Goal: Task Accomplishment & Management: Manage account settings

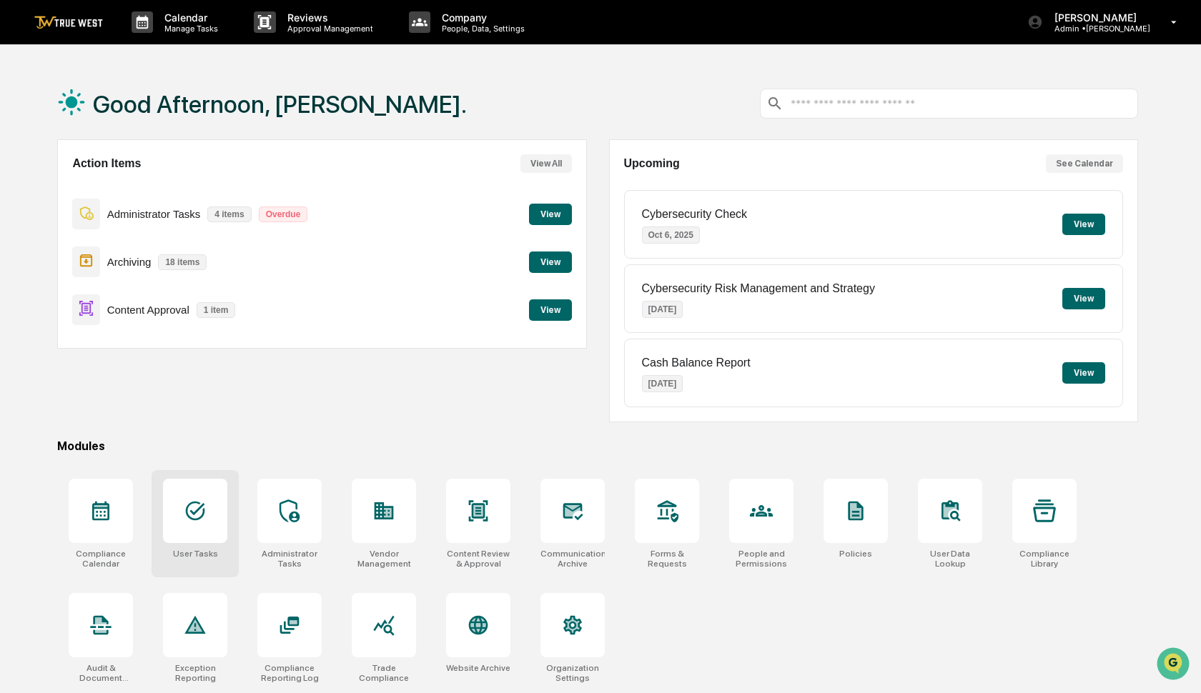
click at [195, 526] on div at bounding box center [195, 511] width 64 height 64
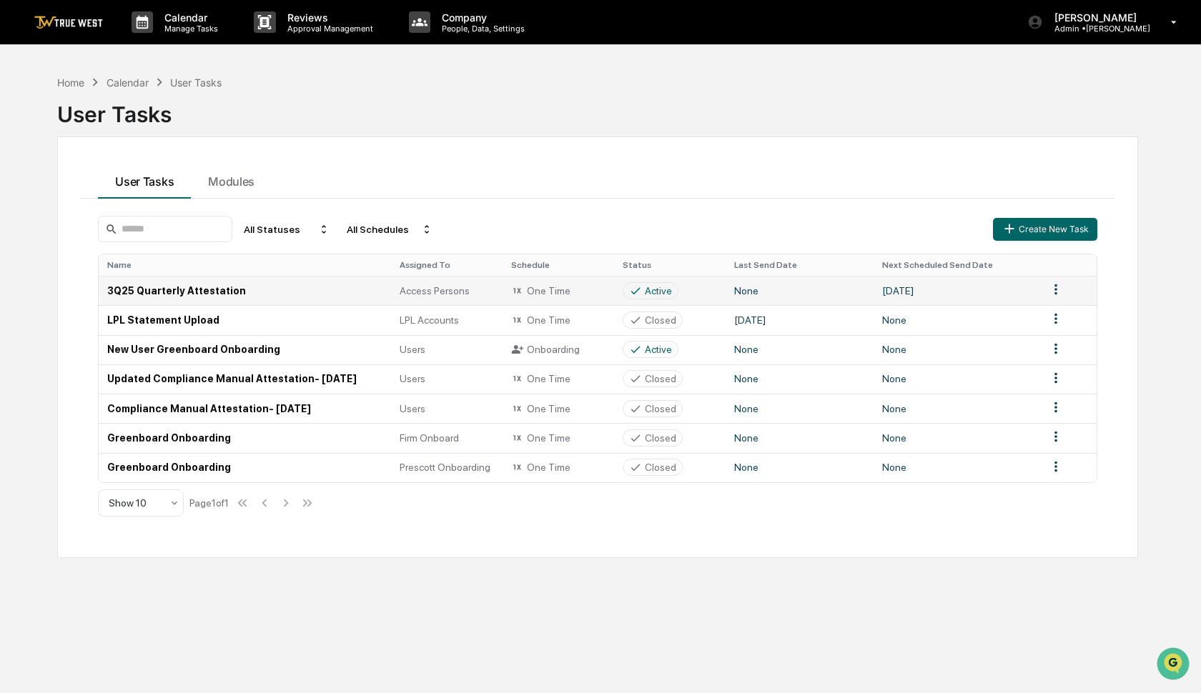
click at [1052, 289] on html "Calendar Manage Tasks Reviews Approval Management Company People, Data, Setting…" at bounding box center [600, 346] width 1201 height 693
click at [1048, 337] on div "Delete" at bounding box center [1055, 340] width 91 height 23
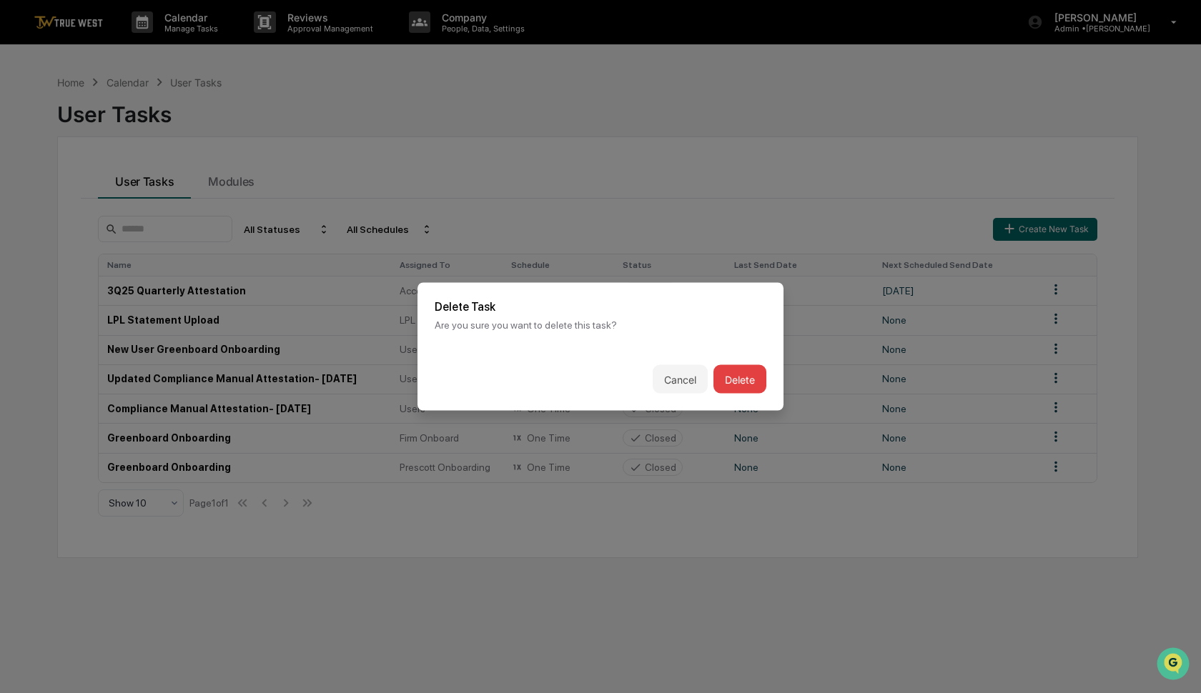
click at [743, 381] on button "Delete" at bounding box center [739, 379] width 53 height 29
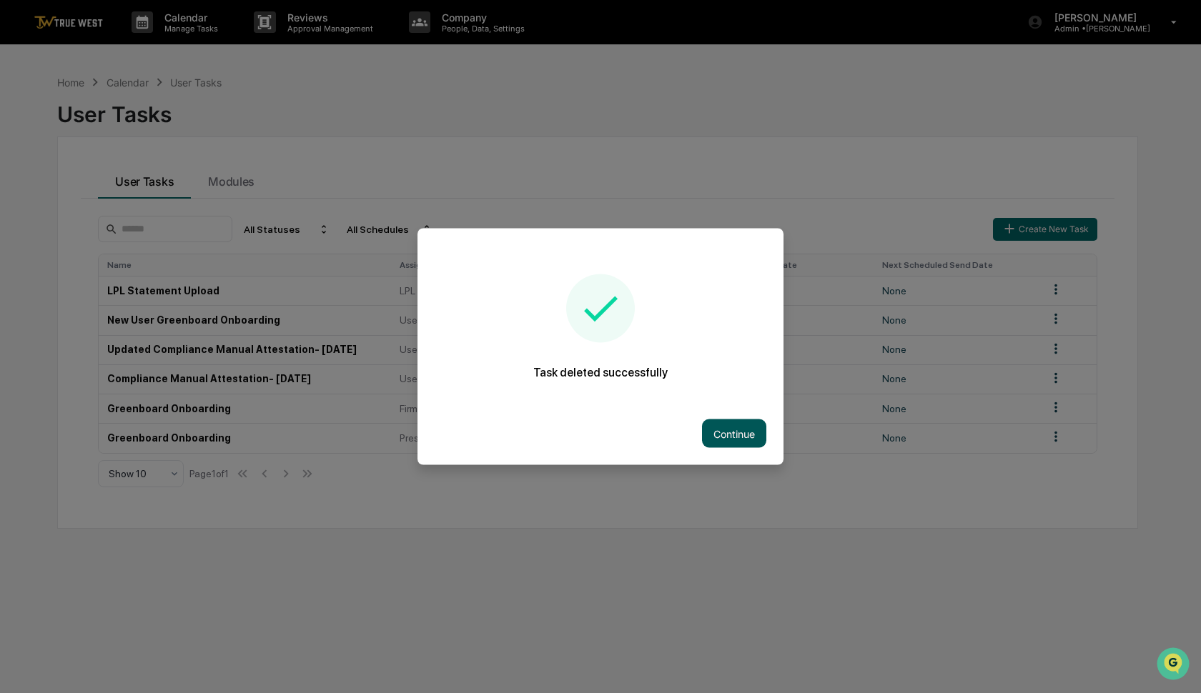
click at [736, 439] on button "Continue" at bounding box center [734, 434] width 64 height 29
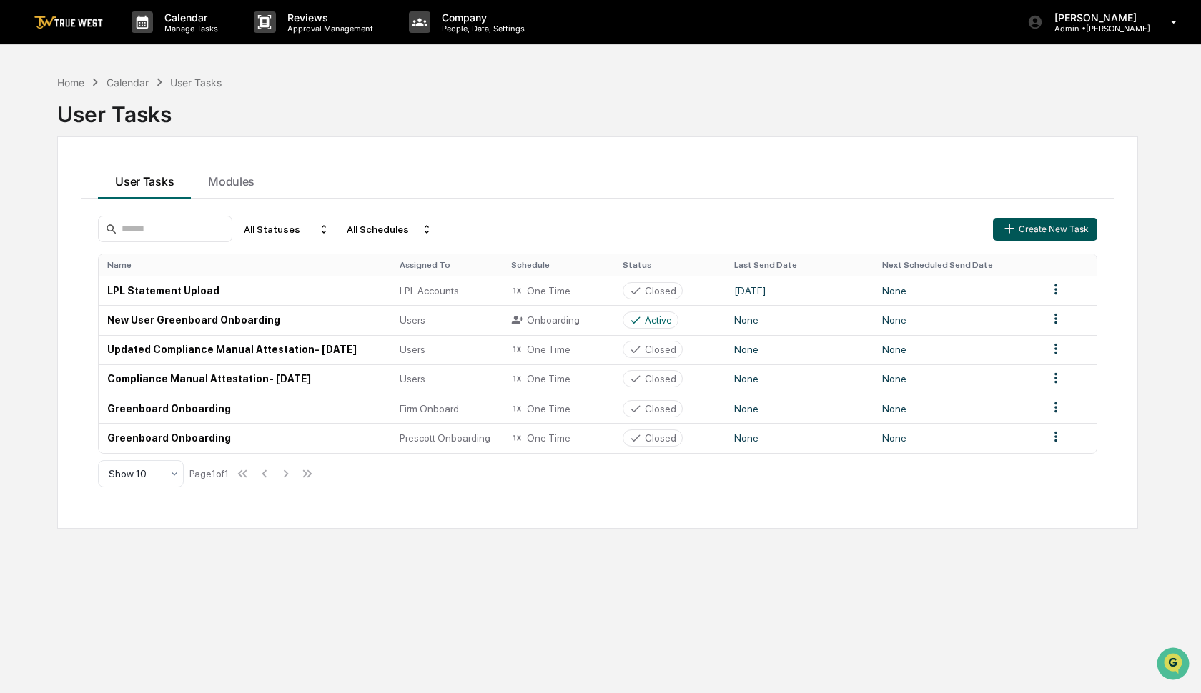
click at [1068, 233] on button "Create New Task" at bounding box center [1045, 229] width 104 height 23
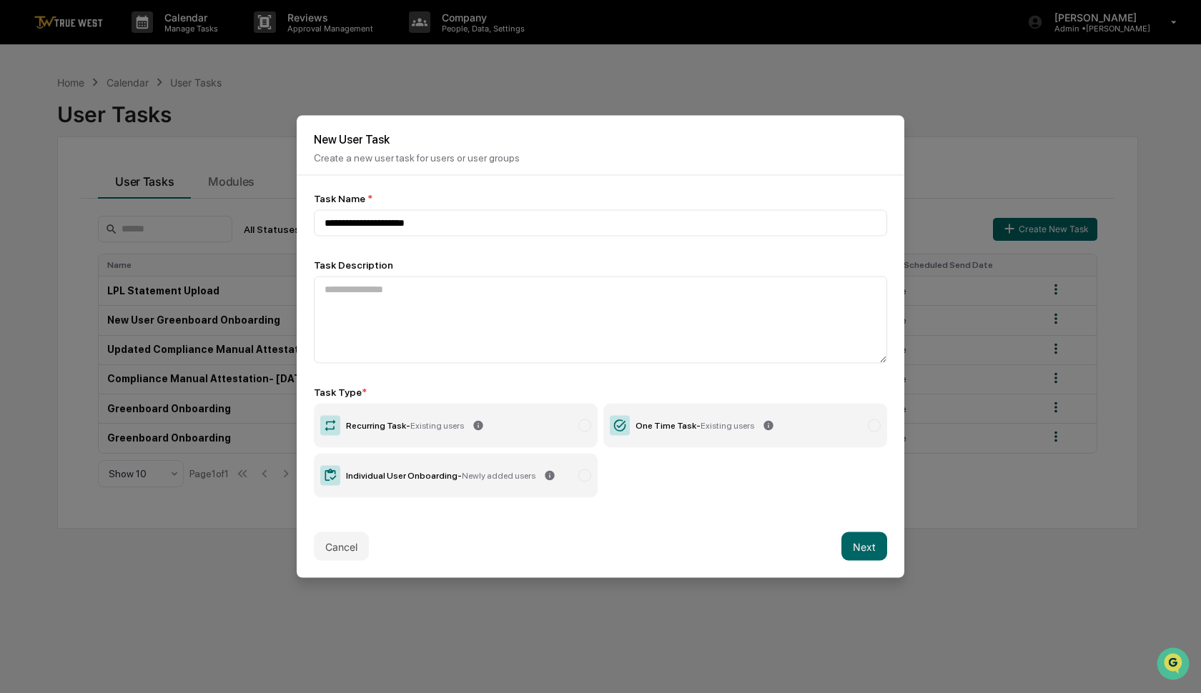
type input "**********"
click at [545, 430] on label "Recurring Task - Existing users" at bounding box center [456, 426] width 284 height 44
click at [855, 544] on button "Next" at bounding box center [864, 546] width 46 height 29
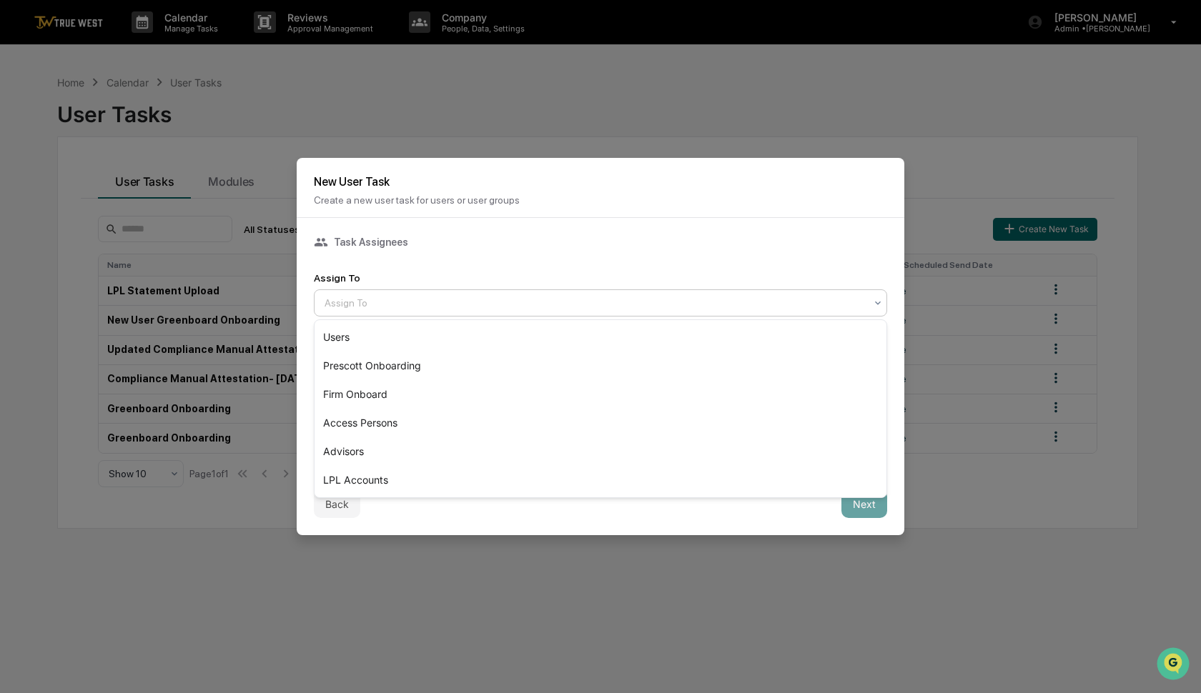
click at [417, 304] on div at bounding box center [594, 303] width 540 height 14
click at [373, 426] on div "Access Persons" at bounding box center [600, 423] width 572 height 29
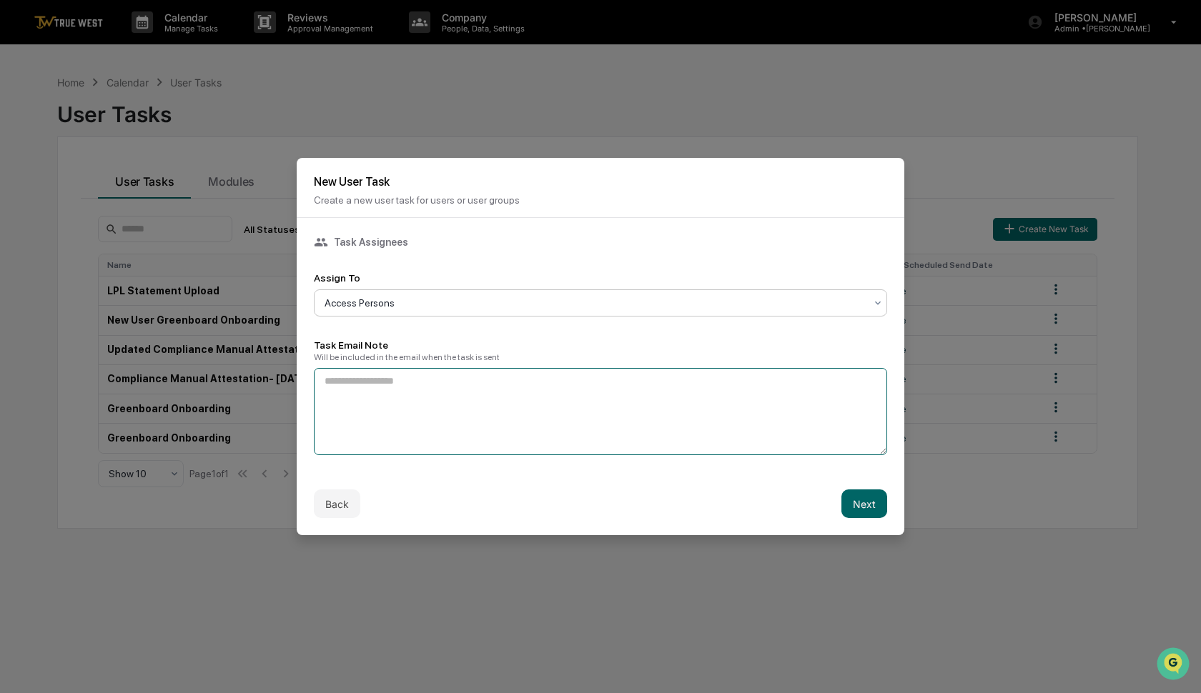
click at [410, 400] on textarea at bounding box center [600, 411] width 573 height 87
type textarea "**********"
click at [875, 500] on button "Next" at bounding box center [864, 504] width 46 height 29
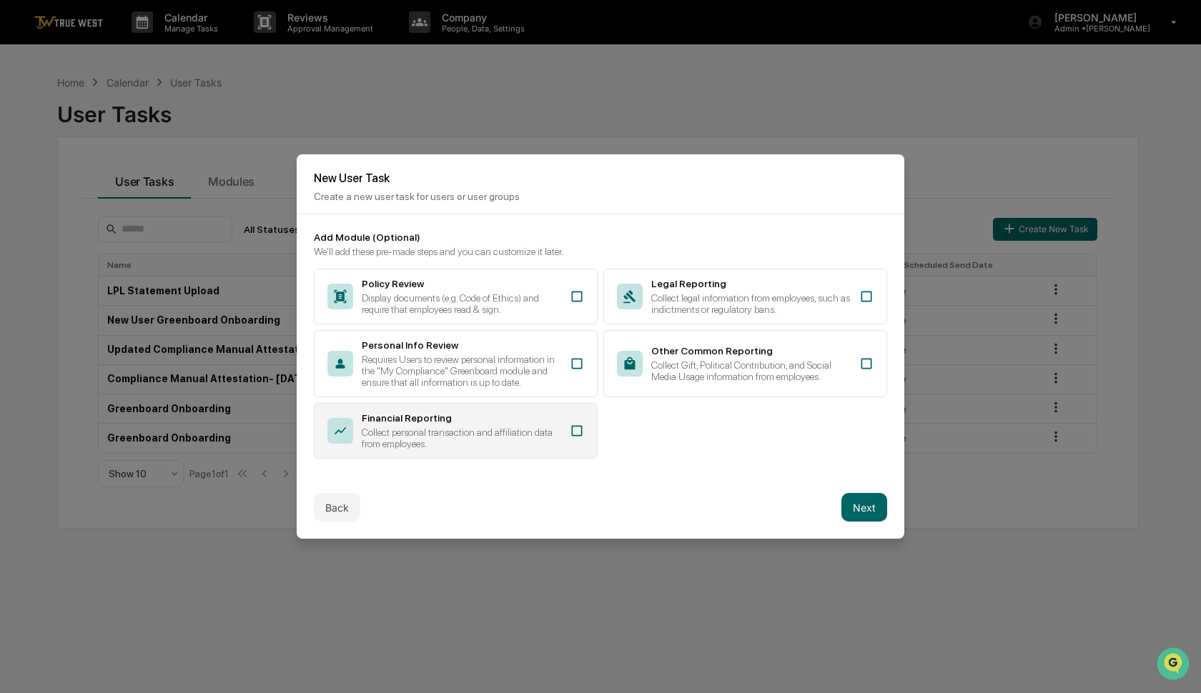
click at [500, 411] on div "Financial Reporting Collect personal transaction and affiliation data from empl…" at bounding box center [456, 431] width 284 height 56
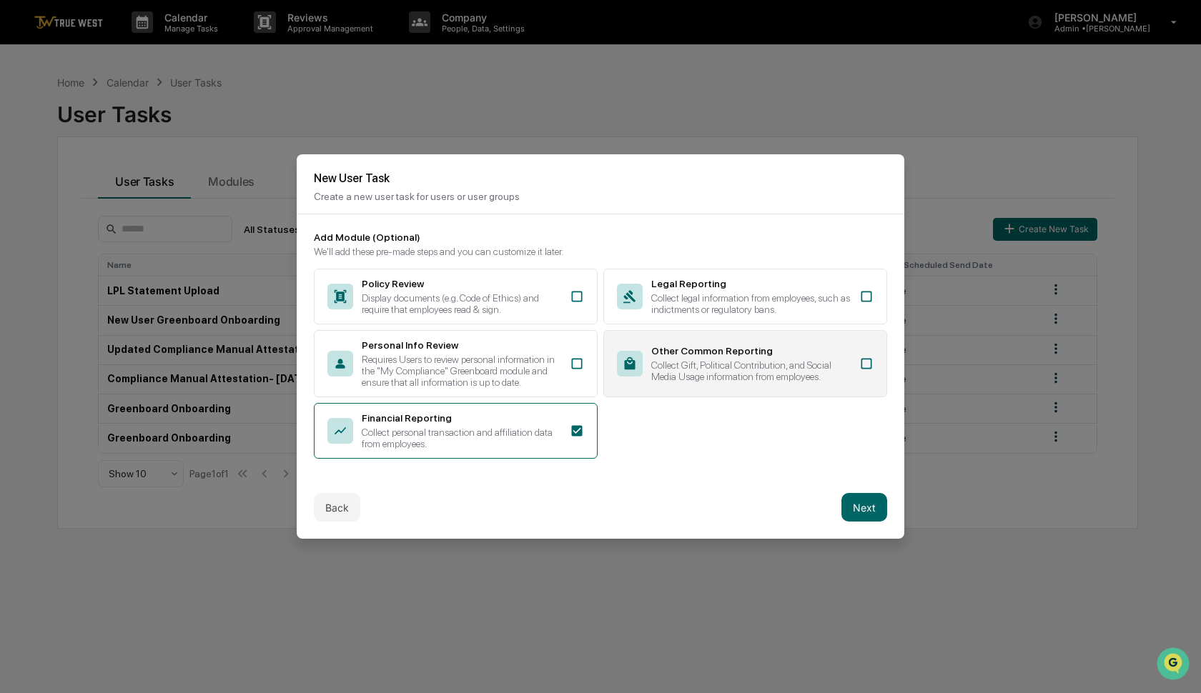
click at [763, 357] on div "Other Common Reporting Collect Gift, Political Contribution, and Social Media U…" at bounding box center [750, 363] width 199 height 37
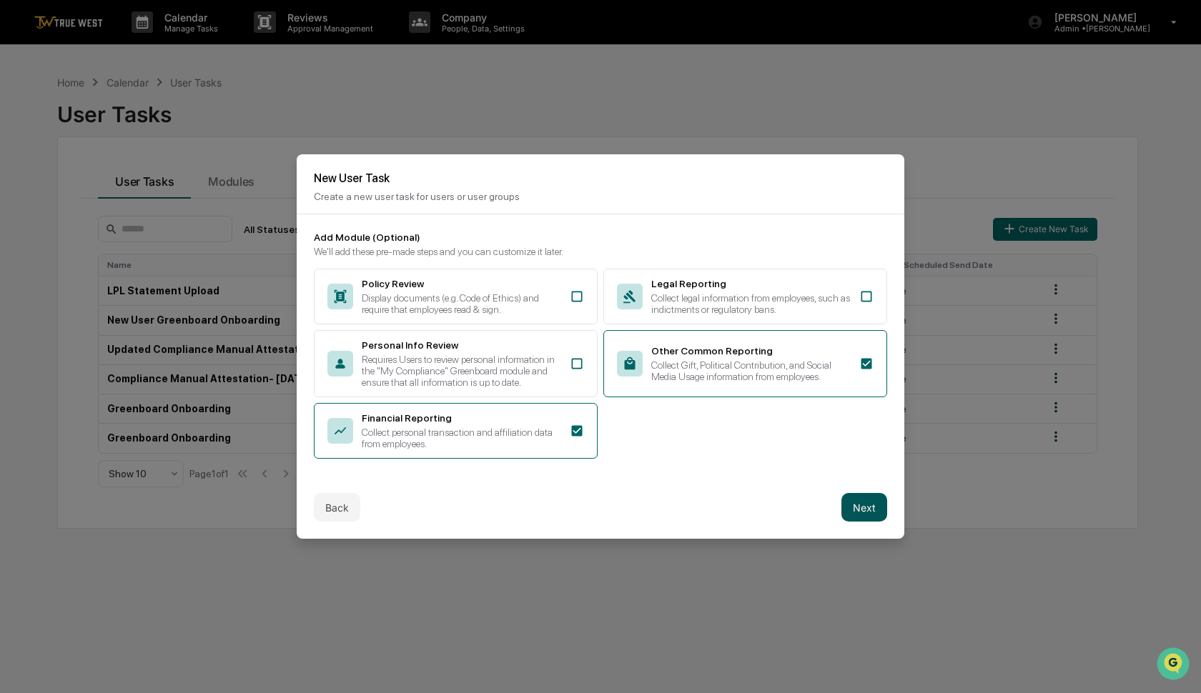
click at [859, 505] on button "Next" at bounding box center [864, 507] width 46 height 29
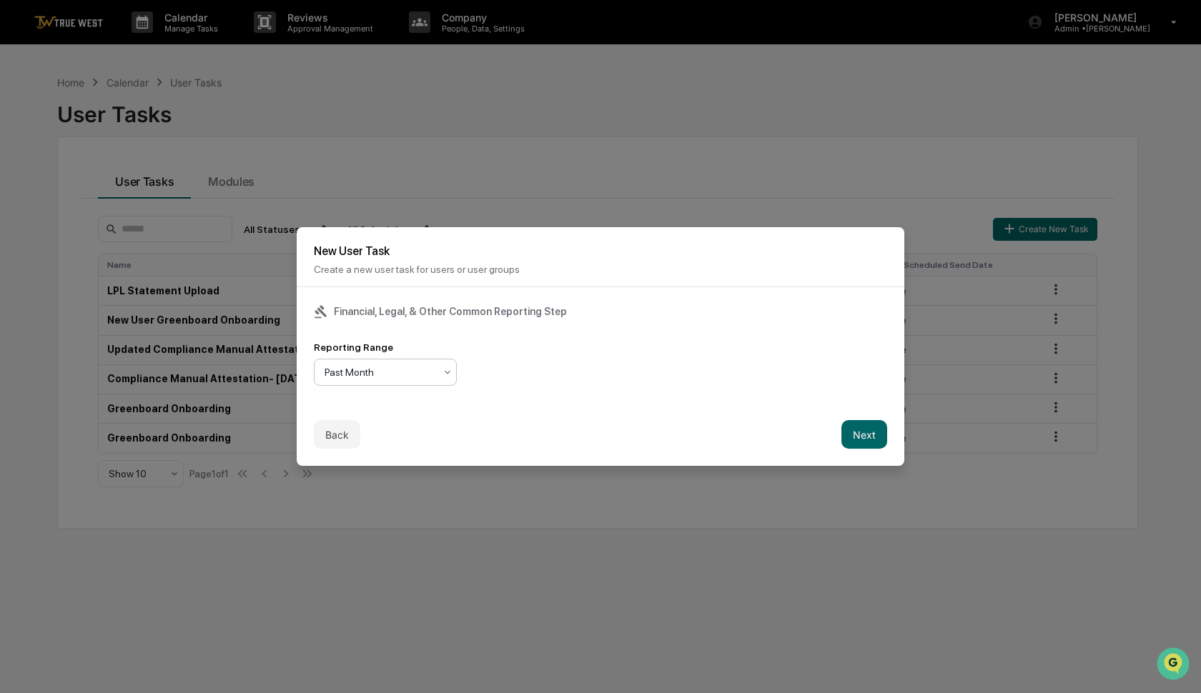
click at [420, 366] on div at bounding box center [379, 372] width 110 height 14
click at [385, 438] on div "Past Quarter" at bounding box center [385, 435] width 142 height 29
click at [873, 441] on button "Next" at bounding box center [864, 434] width 46 height 29
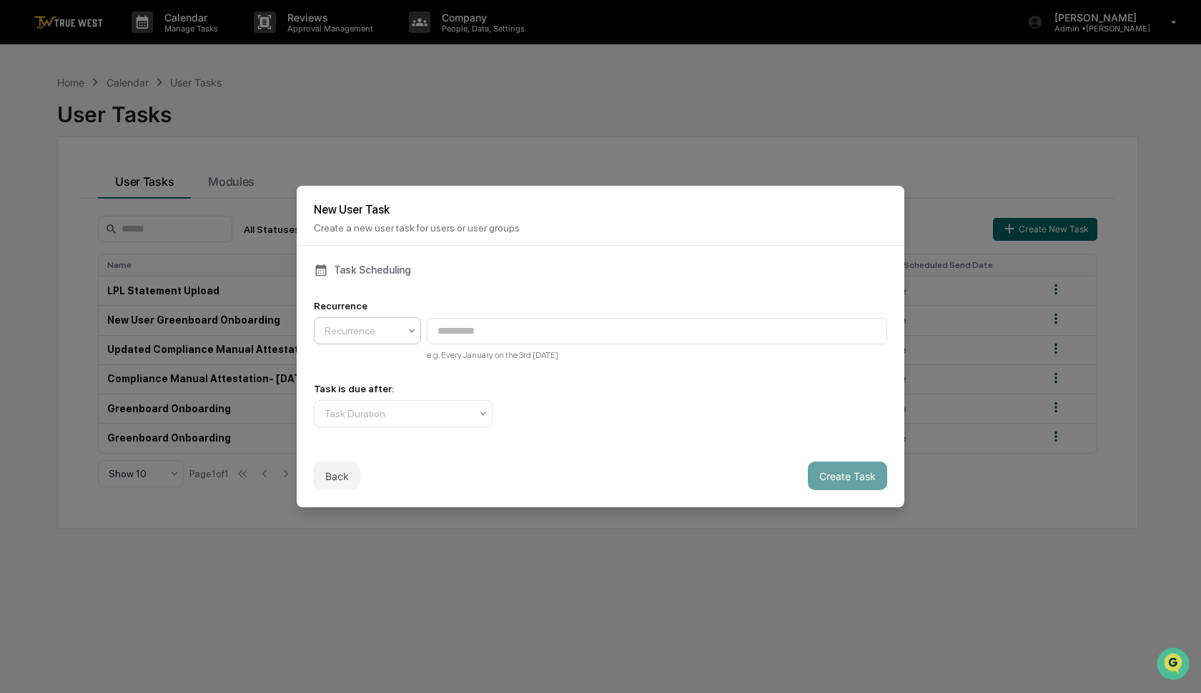
click at [375, 331] on div at bounding box center [361, 331] width 74 height 14
click at [360, 361] on div "Quarterly" at bounding box center [367, 365] width 106 height 29
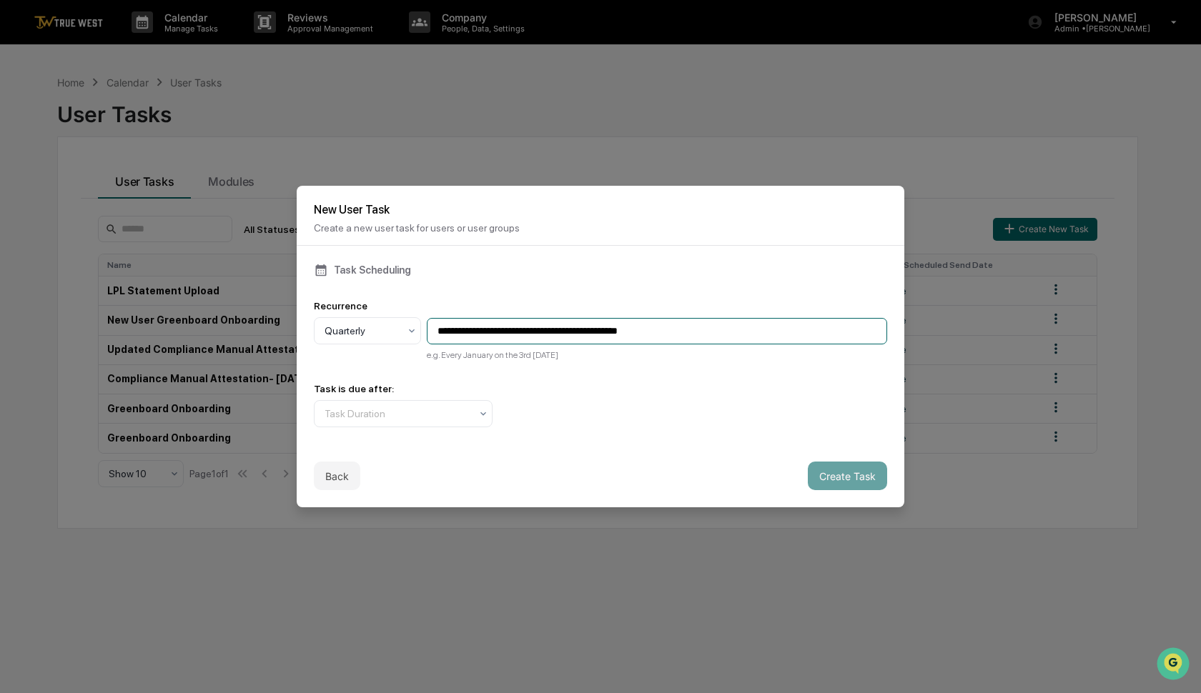
click at [655, 334] on input "**********" at bounding box center [657, 331] width 460 height 26
click at [678, 333] on input "**********" at bounding box center [657, 331] width 460 height 26
click at [648, 390] on div "Task is due after:" at bounding box center [600, 388] width 573 height 11
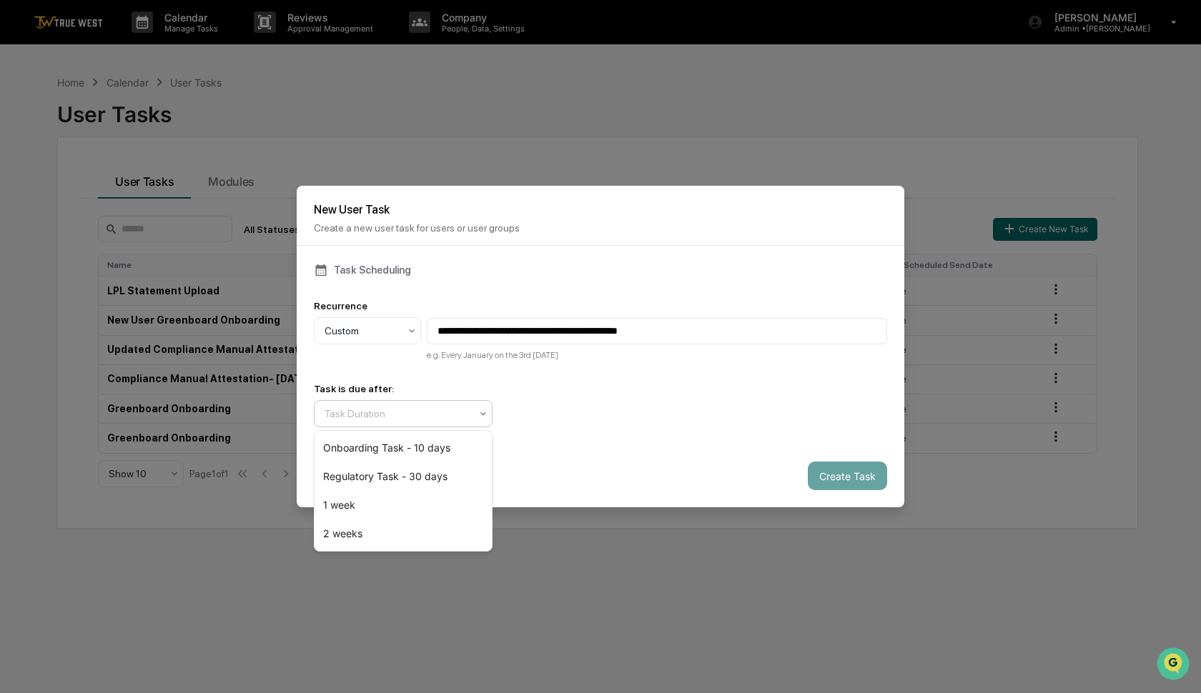
click at [440, 417] on div at bounding box center [397, 414] width 146 height 14
click at [414, 477] on div "Regulatory Task - 30 days" at bounding box center [402, 476] width 177 height 29
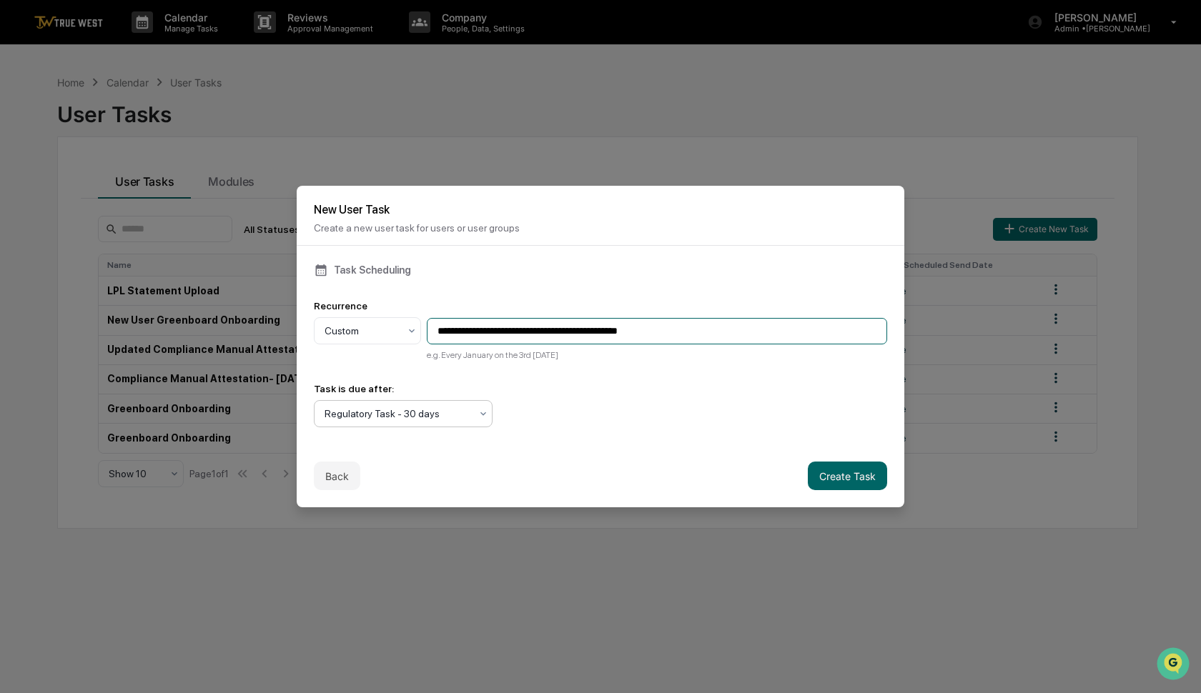
click at [683, 327] on input "**********" at bounding box center [657, 331] width 460 height 26
type input "**********"
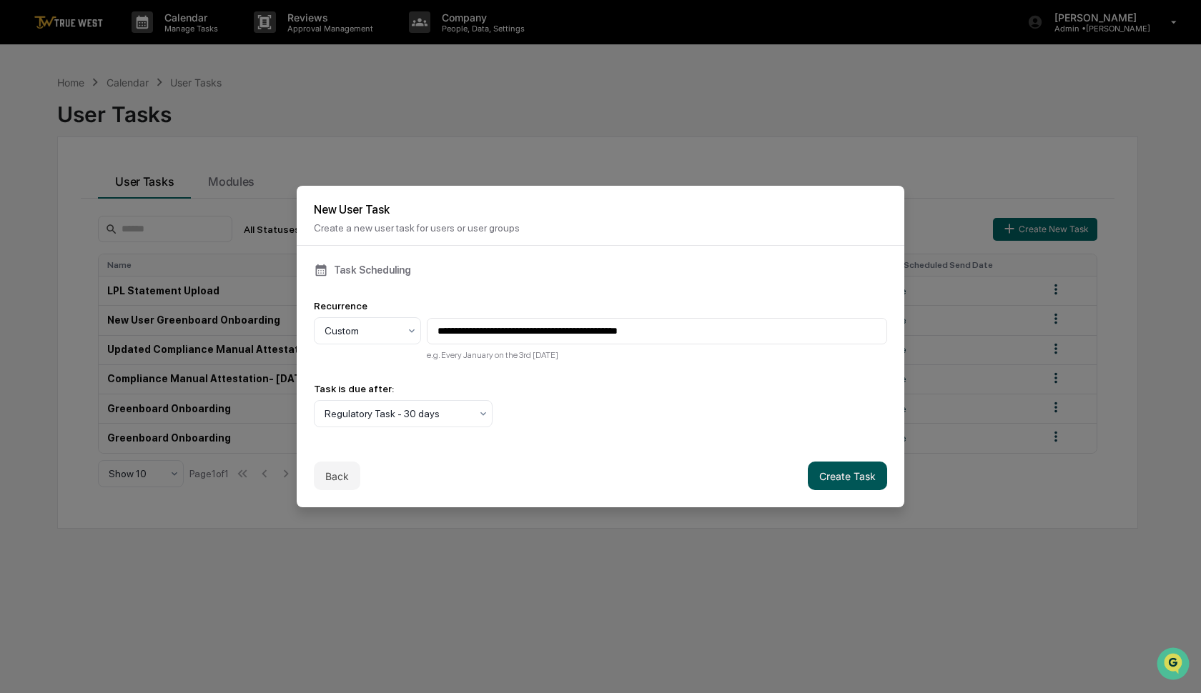
click at [843, 477] on button "Create Task" at bounding box center [847, 476] width 79 height 29
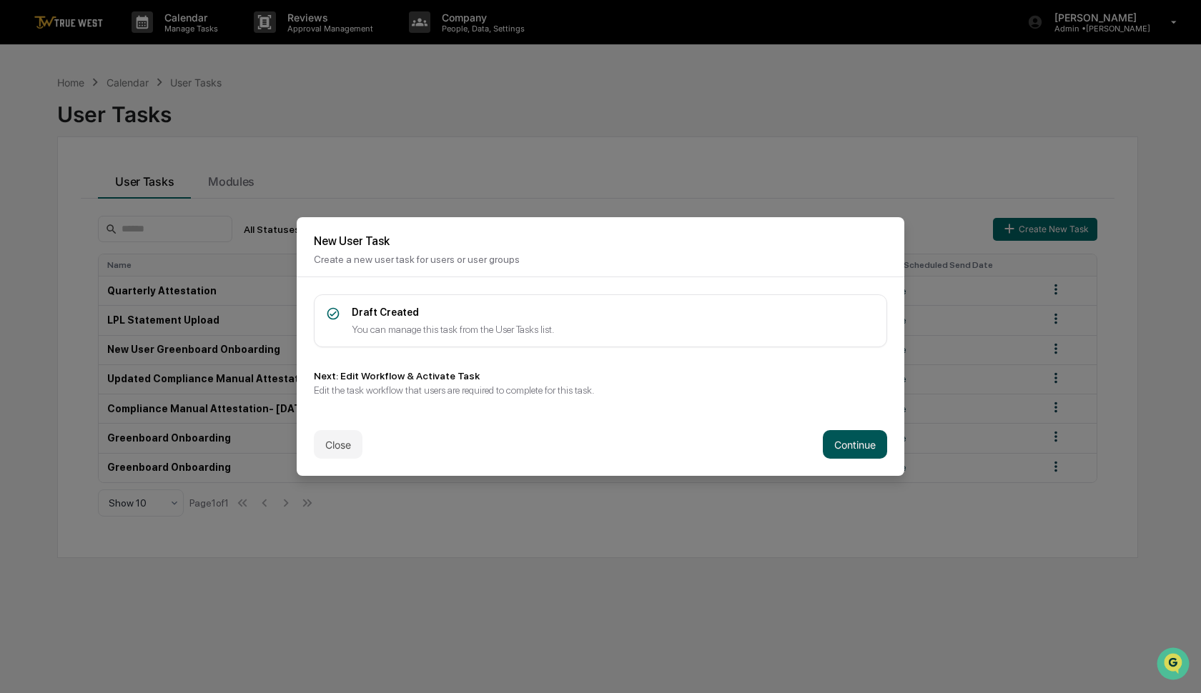
click at [853, 445] on button "Continue" at bounding box center [855, 444] width 64 height 29
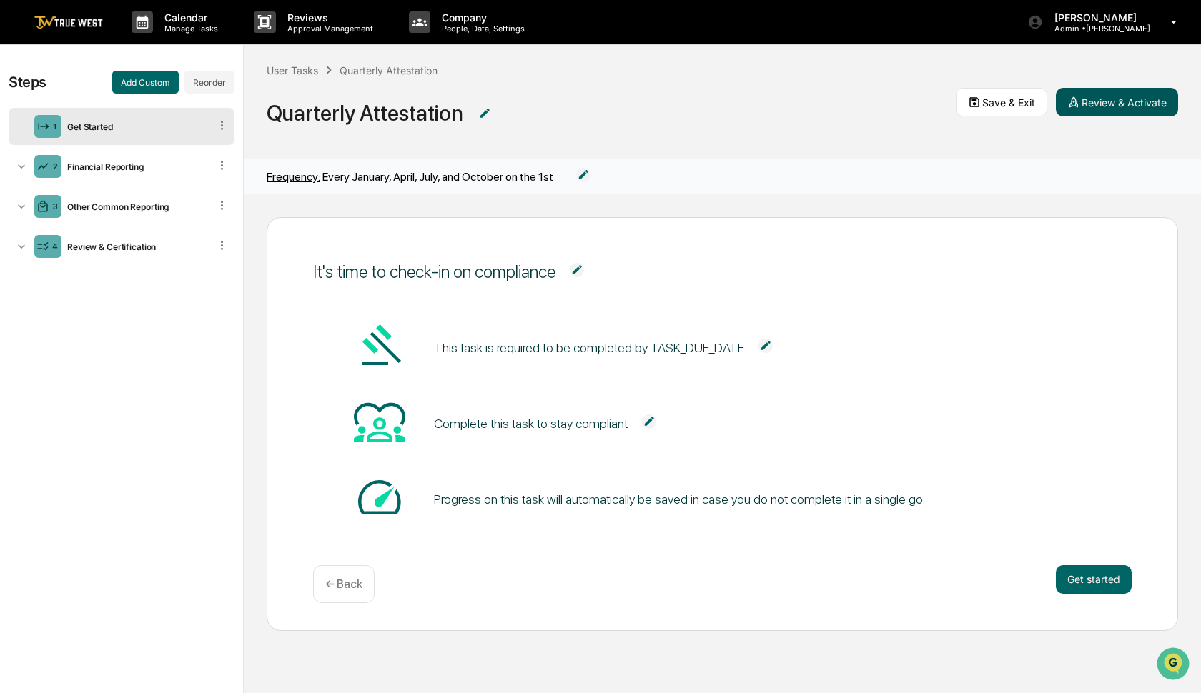
click at [1096, 106] on button "Review & Activate" at bounding box center [1117, 102] width 122 height 29
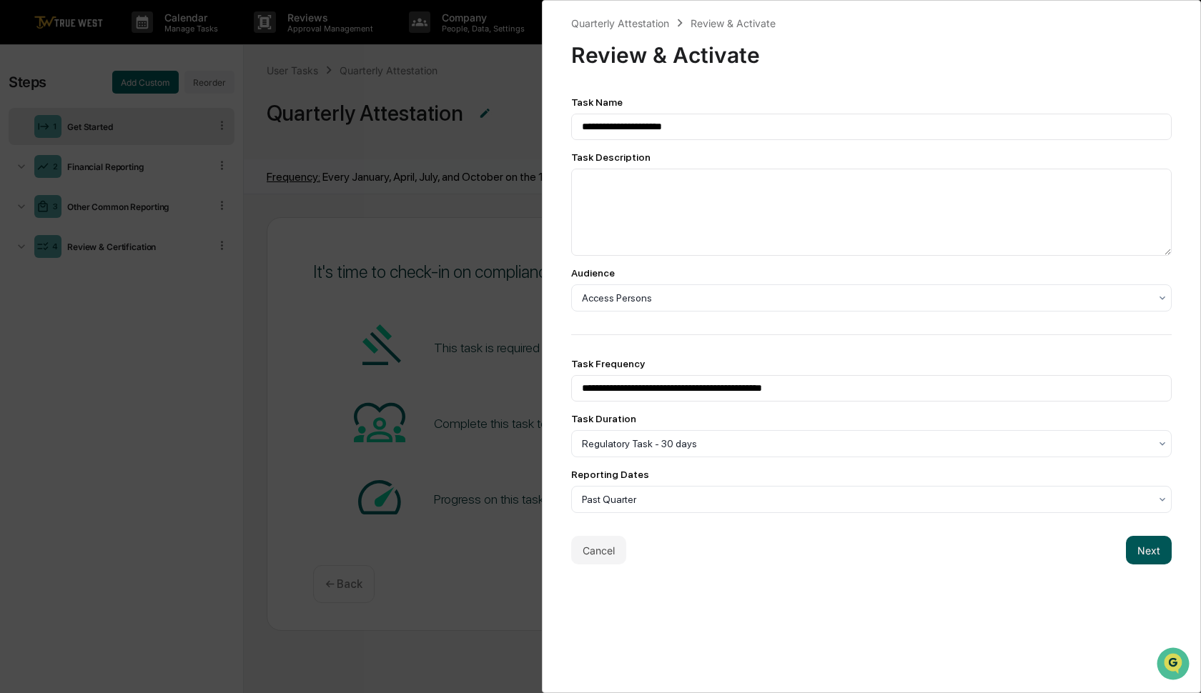
click at [1145, 556] on button "Next" at bounding box center [1149, 550] width 46 height 29
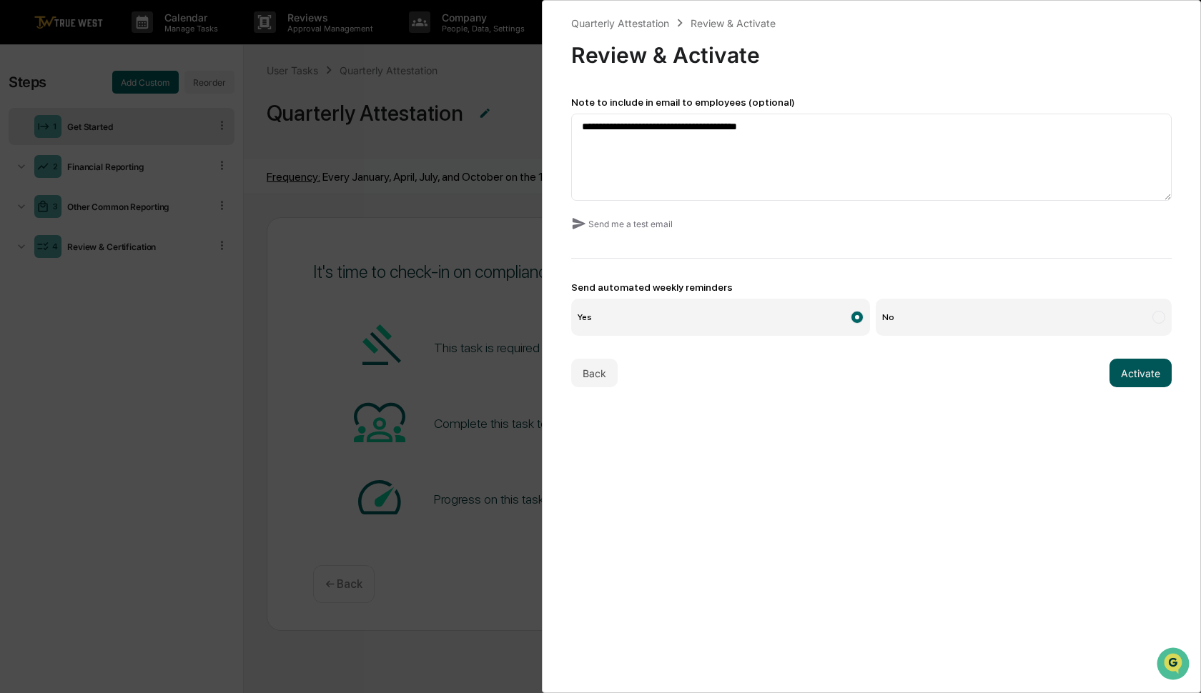
click at [1143, 374] on button "Activate" at bounding box center [1140, 373] width 62 height 29
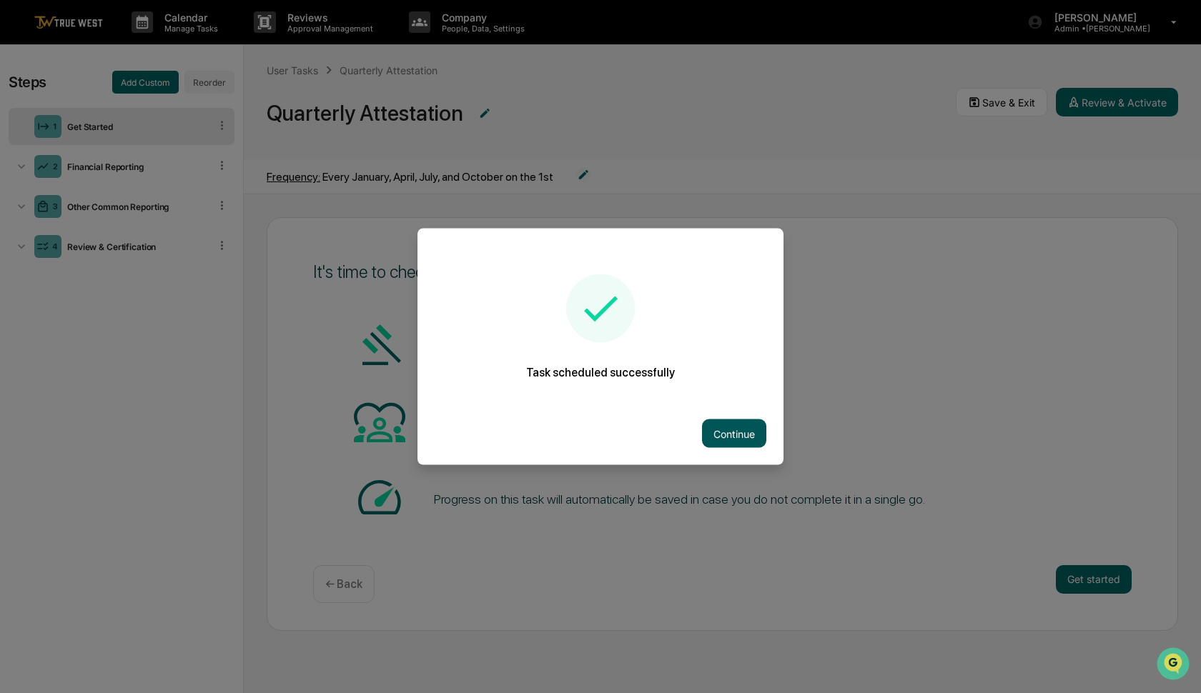
click at [740, 430] on button "Continue" at bounding box center [734, 434] width 64 height 29
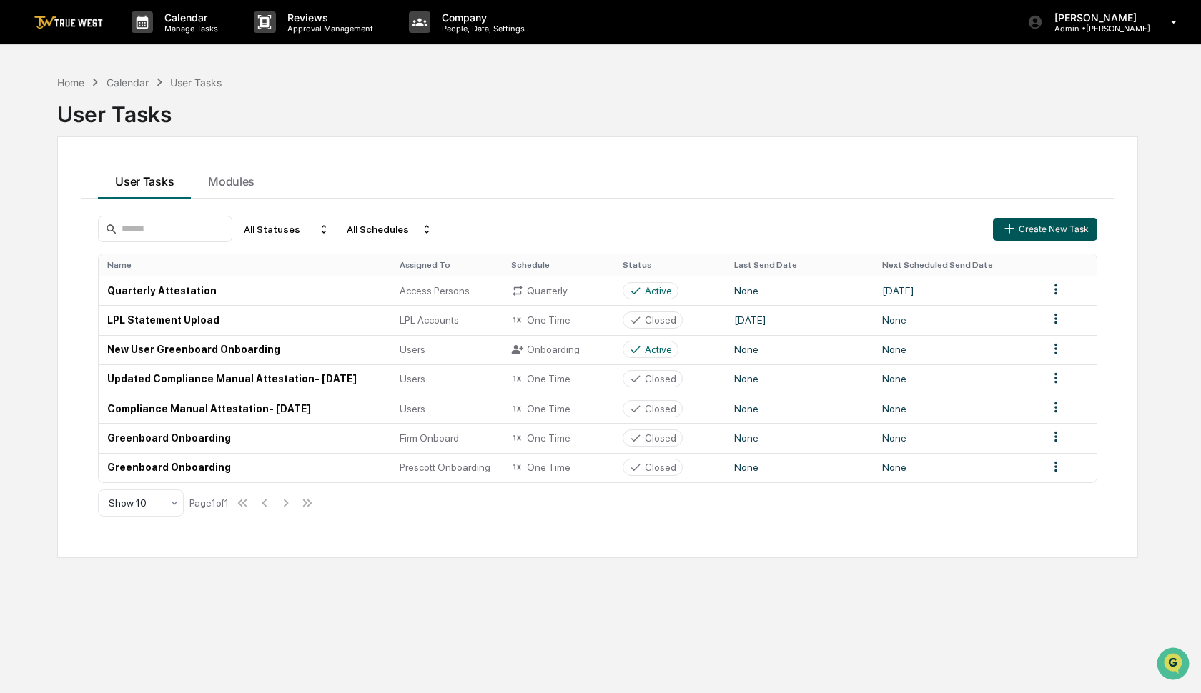
click at [1013, 228] on icon "button" at bounding box center [1009, 229] width 16 height 16
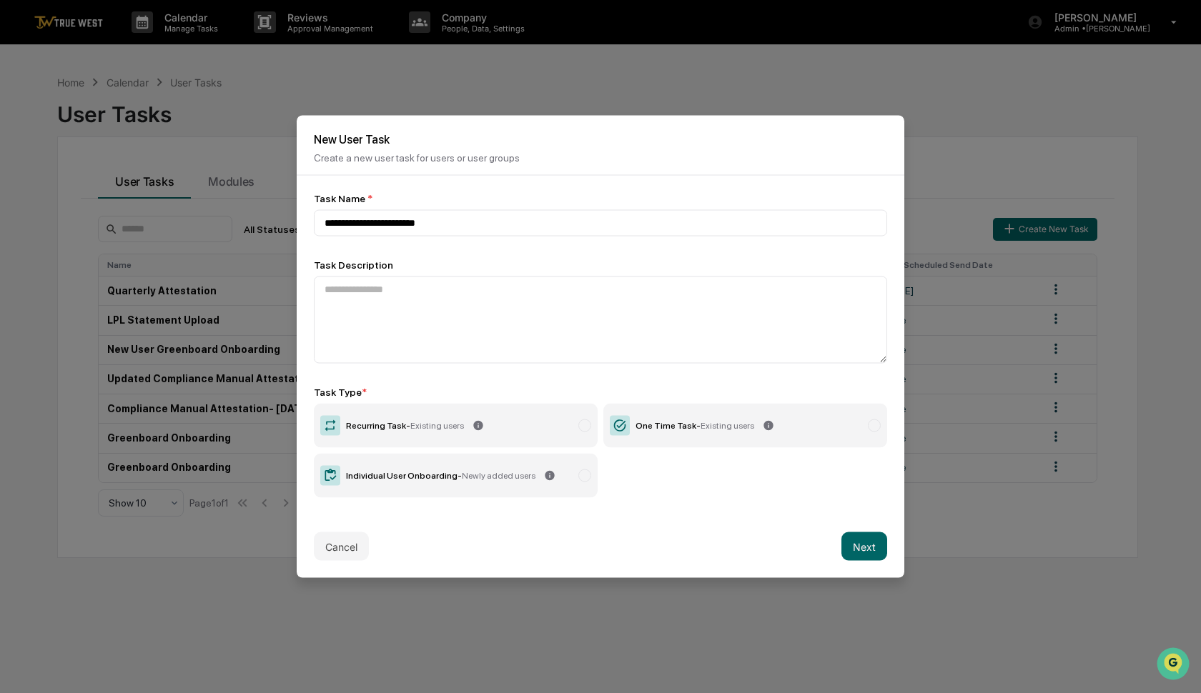
click at [845, 423] on label "One Time Task - Existing users" at bounding box center [745, 426] width 284 height 44
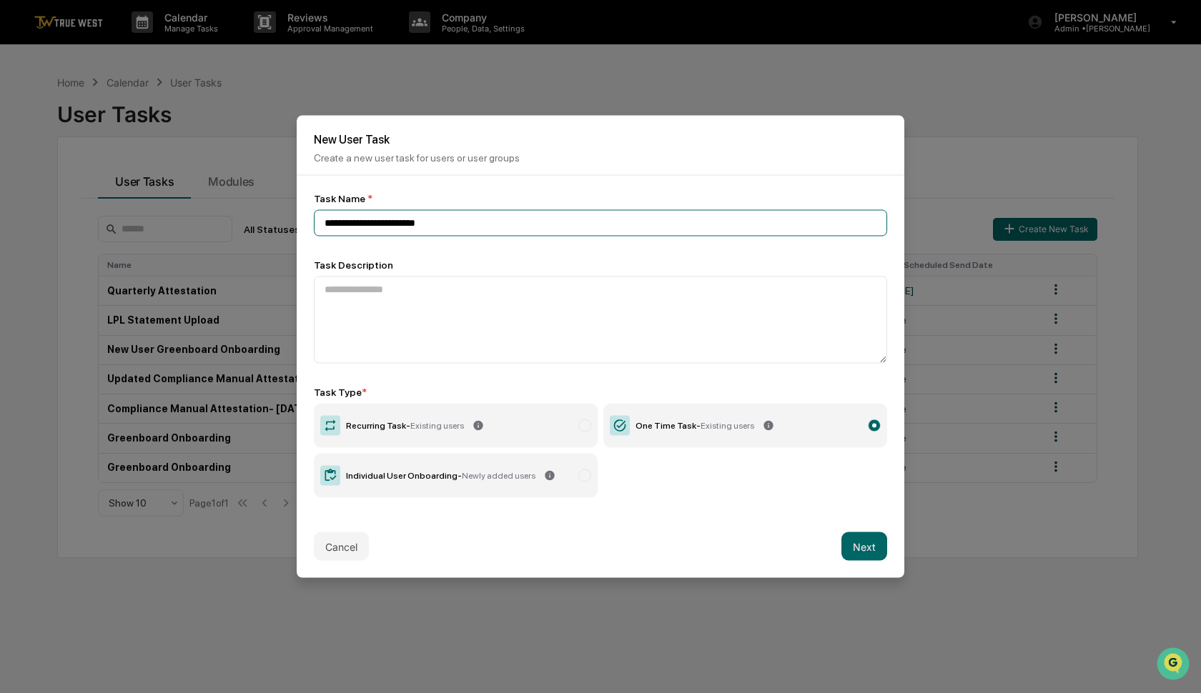
click at [337, 225] on input "**********" at bounding box center [600, 223] width 573 height 26
type input "**********"
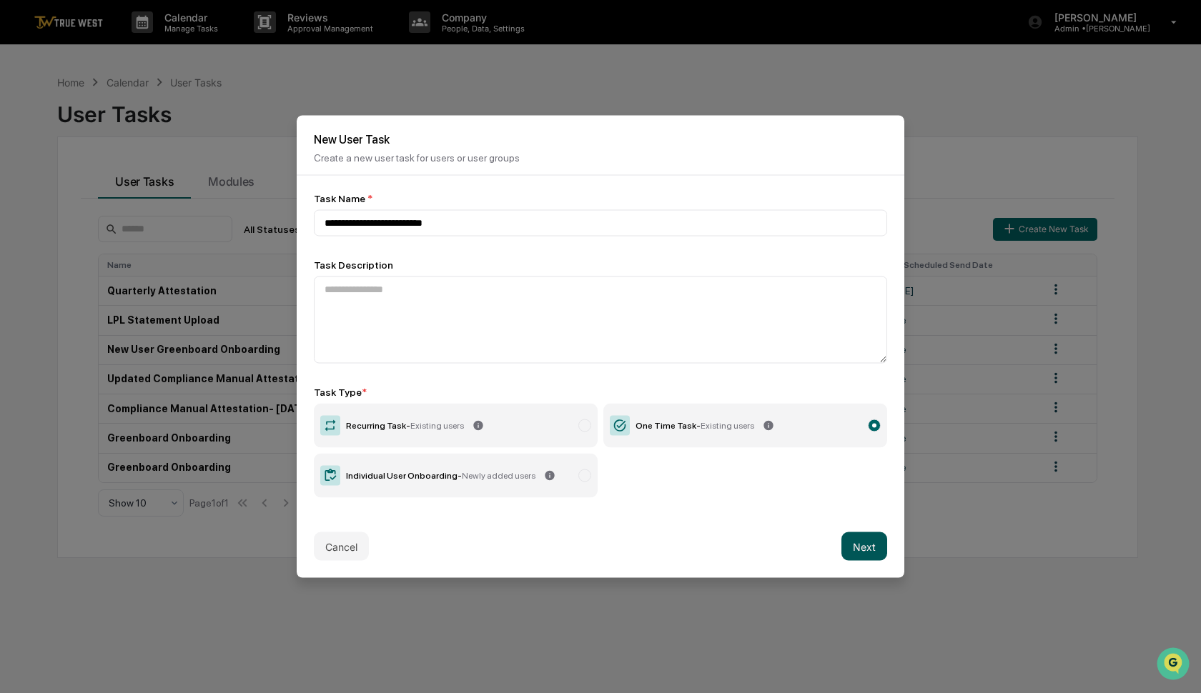
click at [861, 542] on button "Next" at bounding box center [864, 546] width 46 height 29
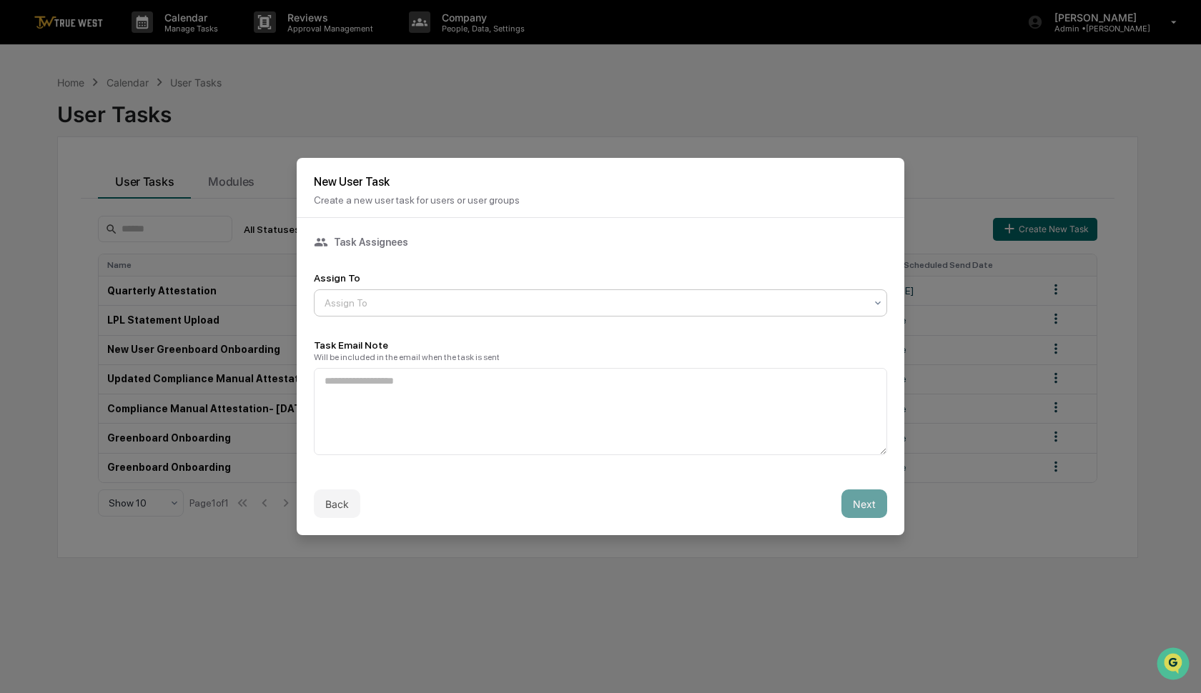
click at [592, 300] on div at bounding box center [594, 303] width 540 height 14
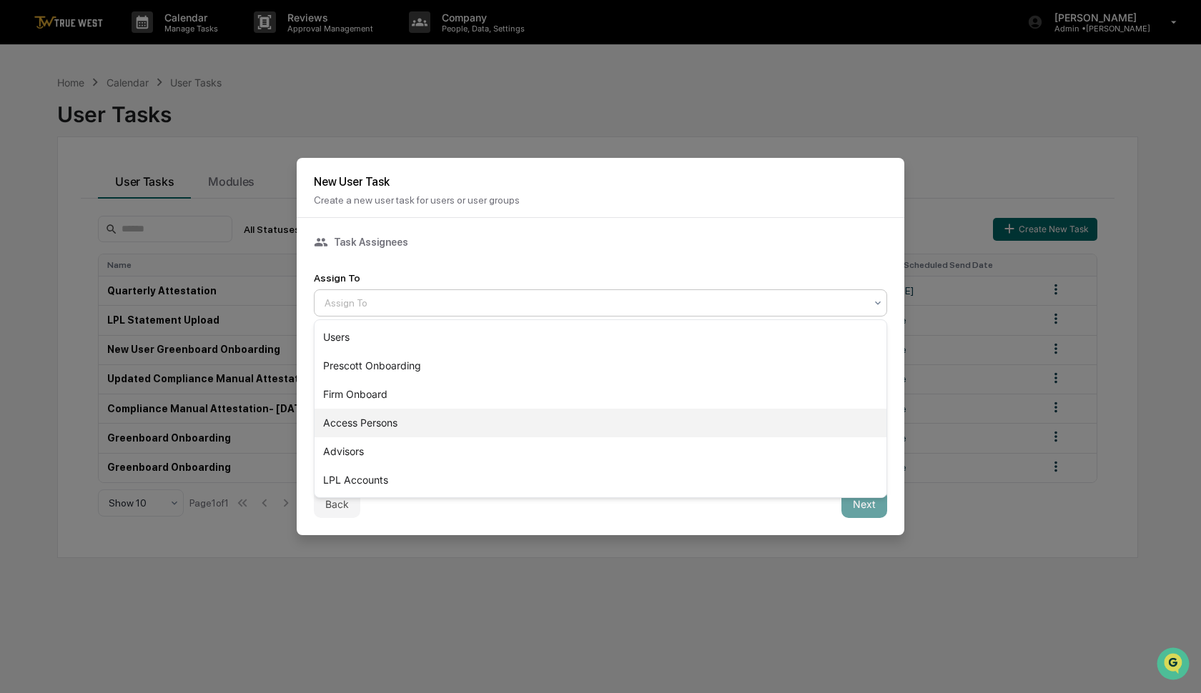
click at [504, 416] on div "Access Persons" at bounding box center [600, 423] width 572 height 29
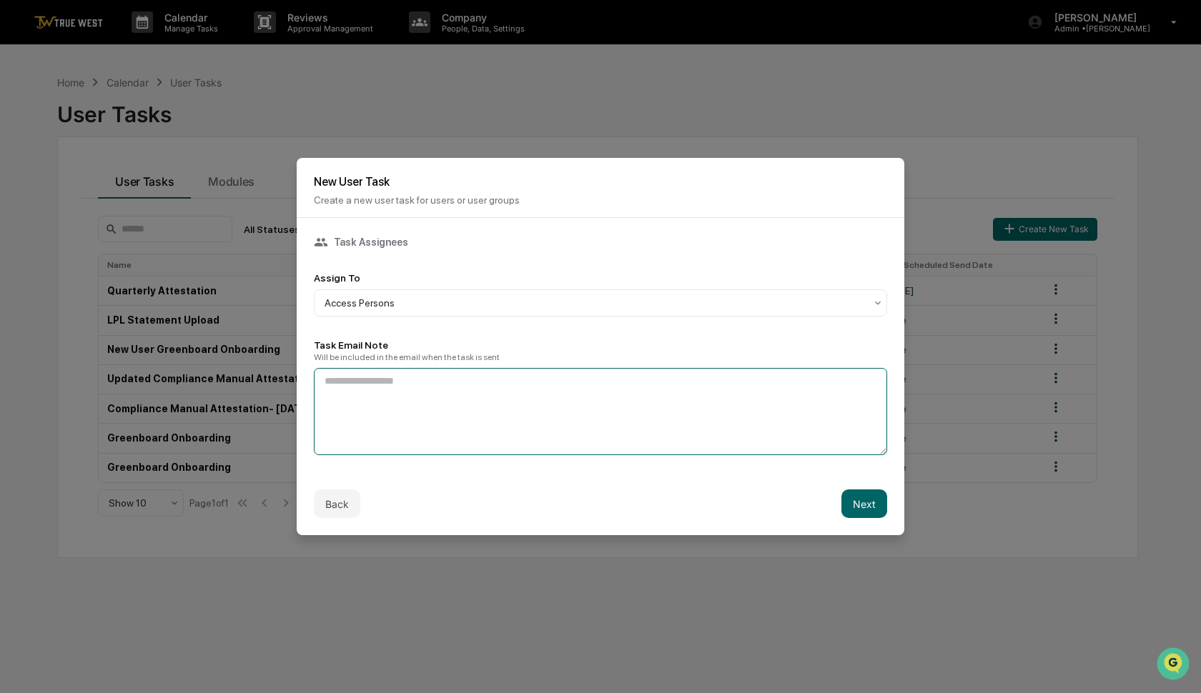
click at [474, 402] on textarea at bounding box center [600, 411] width 573 height 87
type textarea "**********"
click at [873, 505] on button "Next" at bounding box center [864, 504] width 46 height 29
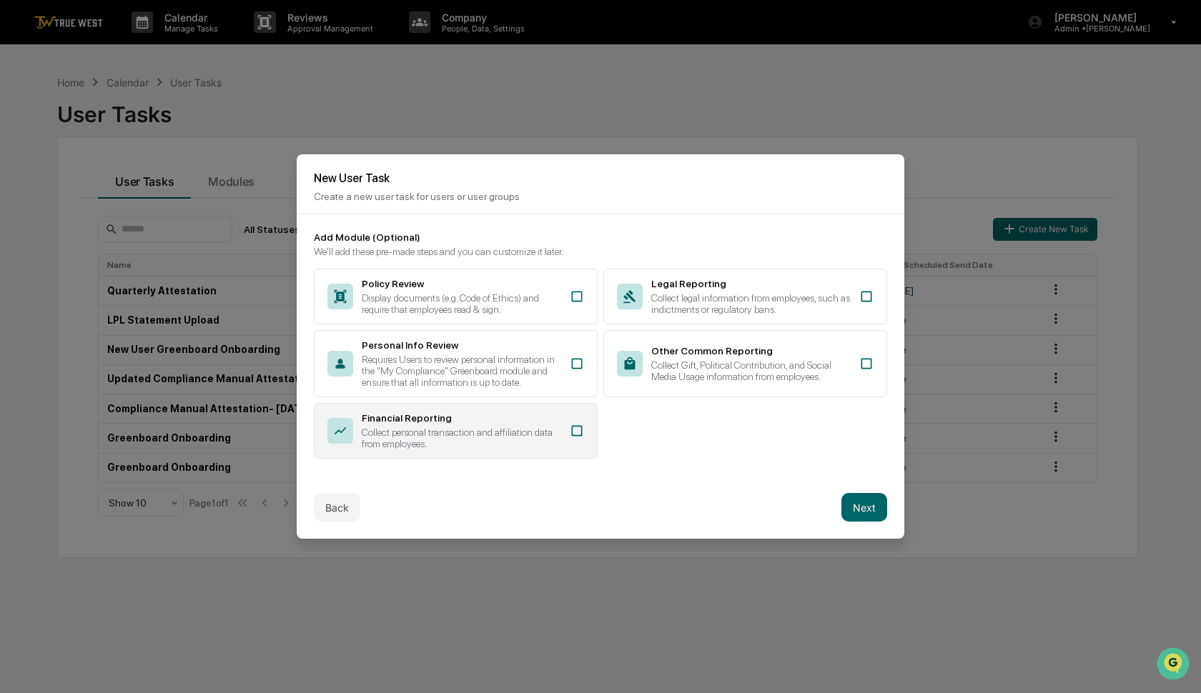
click at [482, 426] on div "Financial Reporting Collect personal transaction and affiliation data from empl…" at bounding box center [461, 430] width 199 height 37
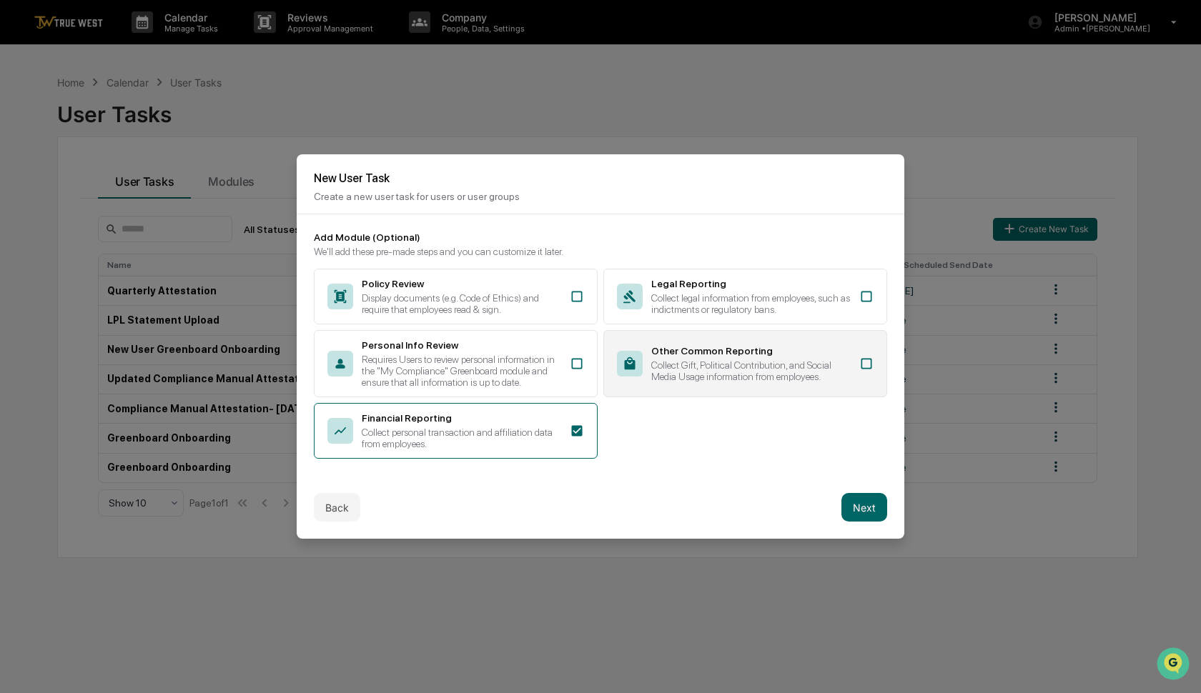
click at [801, 350] on div "Other Common Reporting" at bounding box center [750, 350] width 199 height 11
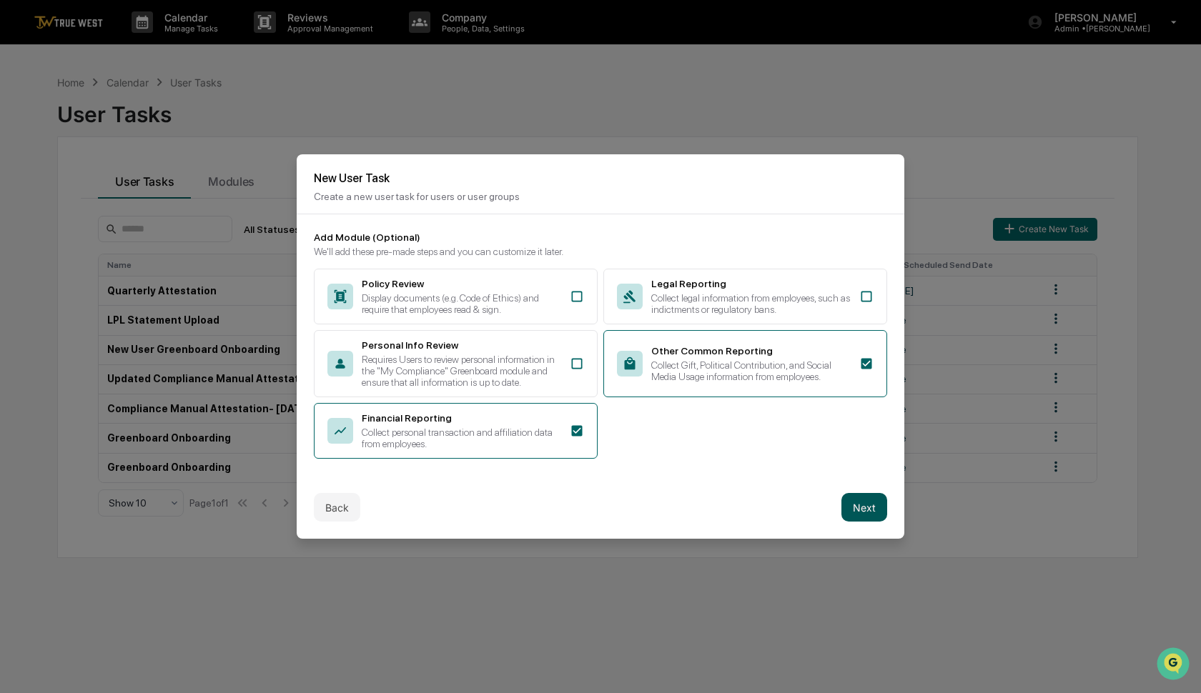
click at [861, 508] on button "Next" at bounding box center [864, 507] width 46 height 29
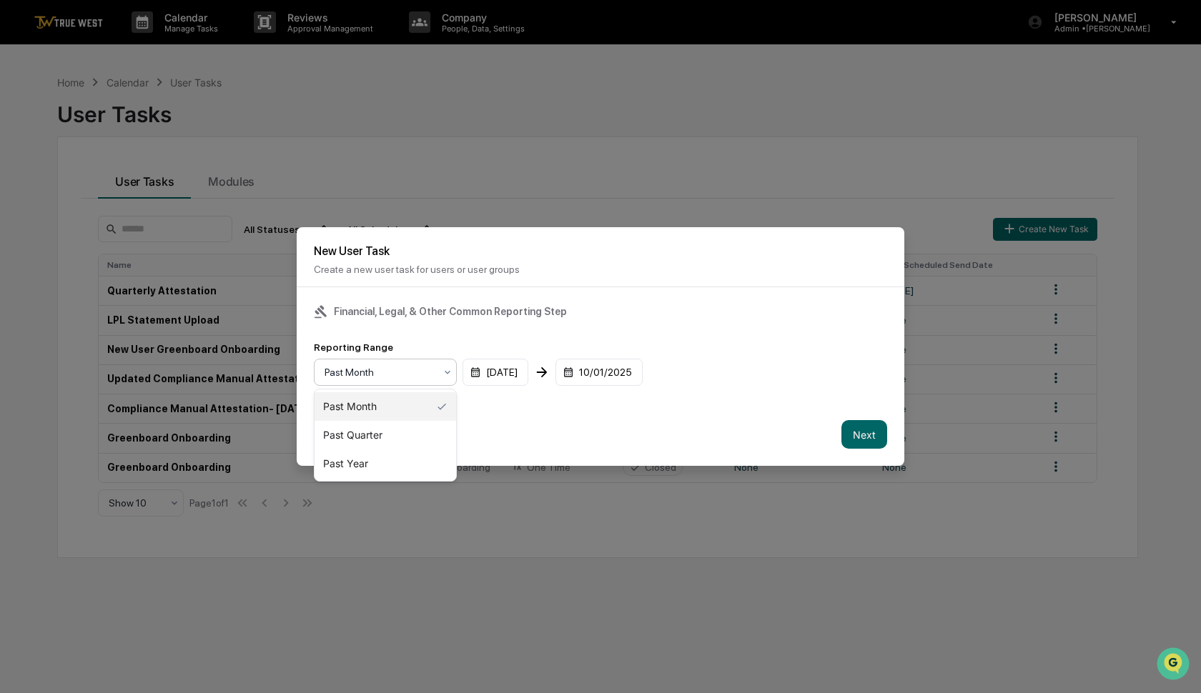
click at [439, 368] on div "Past Month" at bounding box center [379, 372] width 124 height 20
click at [406, 431] on div "Past Quarter" at bounding box center [385, 435] width 142 height 29
click at [873, 442] on button "Next" at bounding box center [864, 434] width 46 height 29
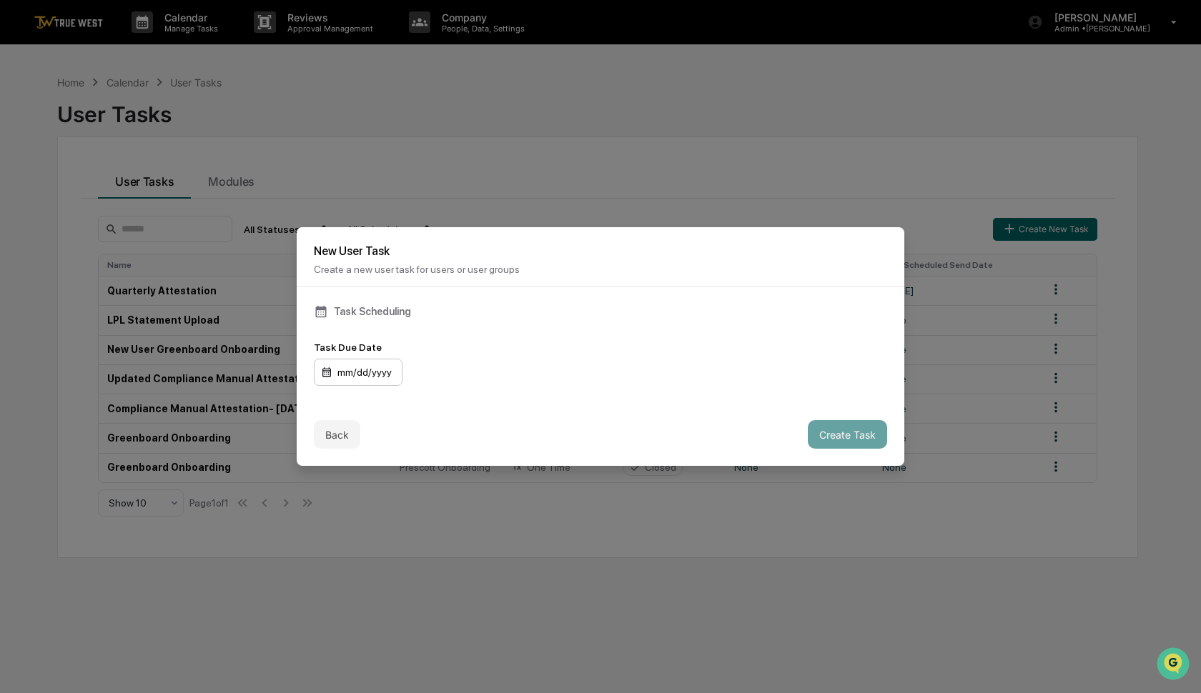
click at [378, 372] on div "mm/dd/yyyy" at bounding box center [358, 372] width 89 height 27
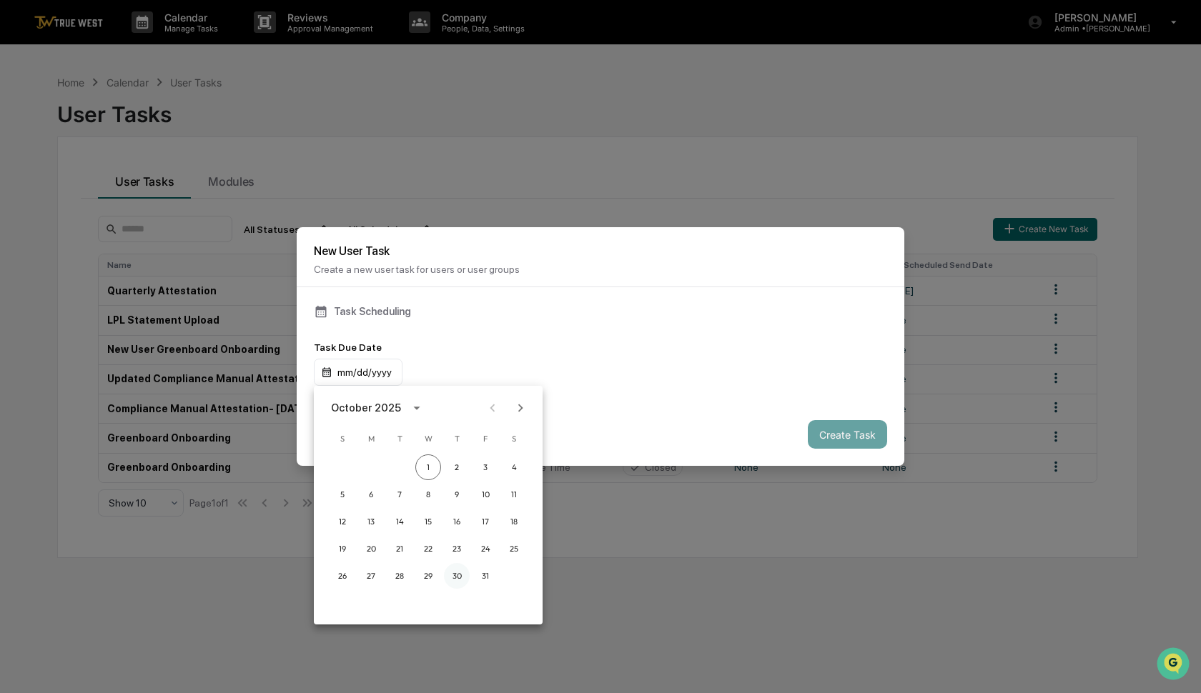
click at [459, 572] on button "30" at bounding box center [457, 576] width 26 height 26
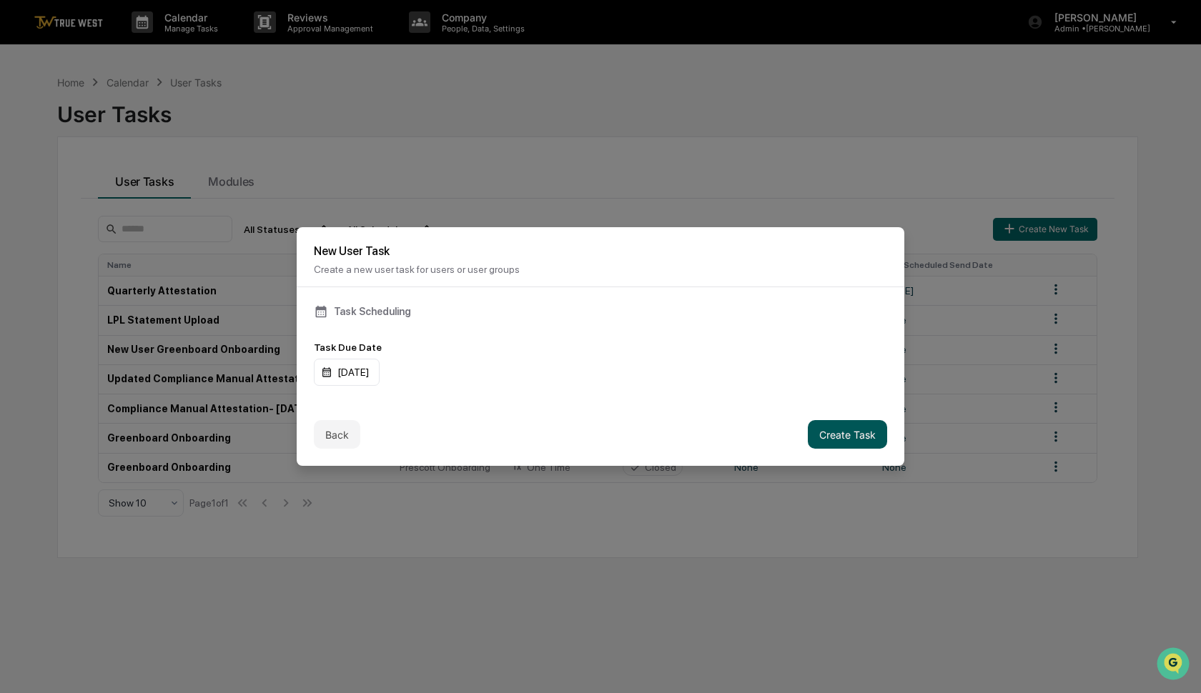
click at [855, 432] on button "Create Task" at bounding box center [847, 434] width 79 height 29
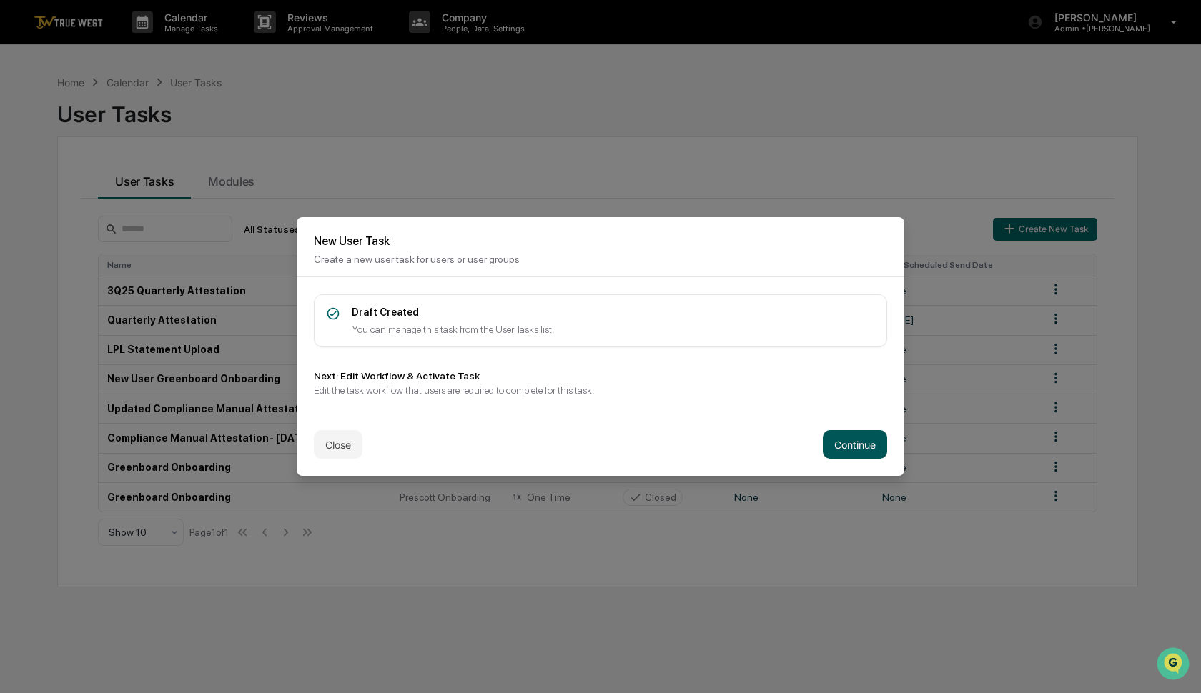
click at [851, 450] on button "Continue" at bounding box center [855, 444] width 64 height 29
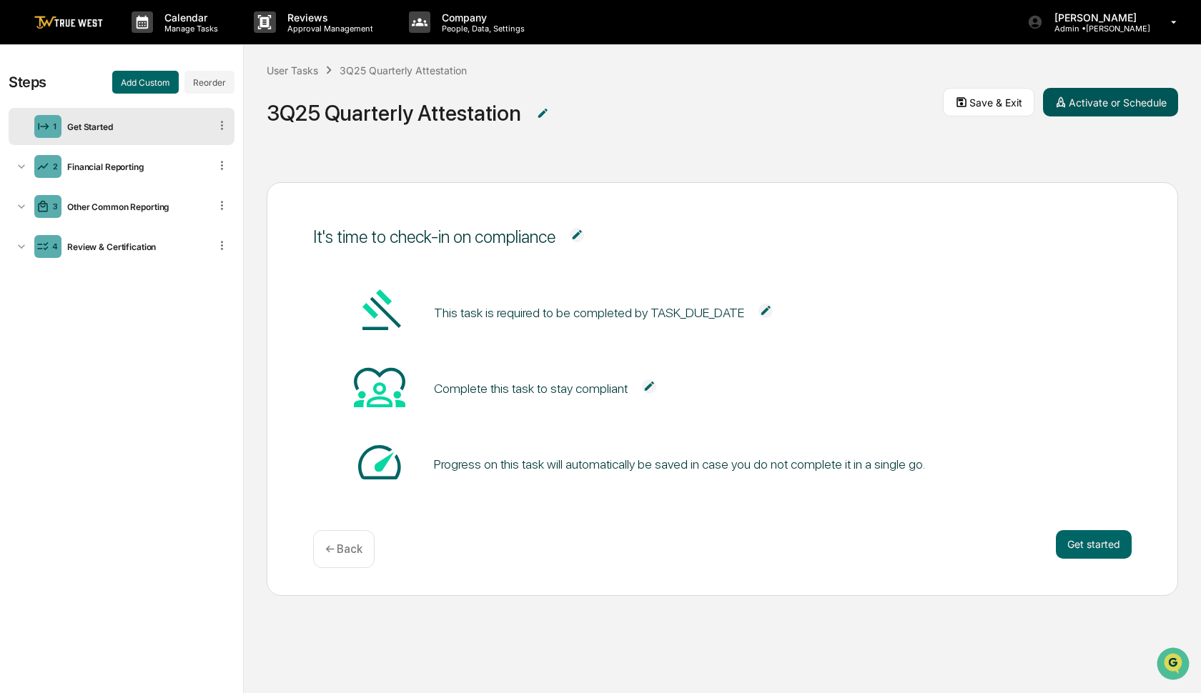
click at [1115, 96] on button "Activate or Schedule" at bounding box center [1110, 102] width 135 height 29
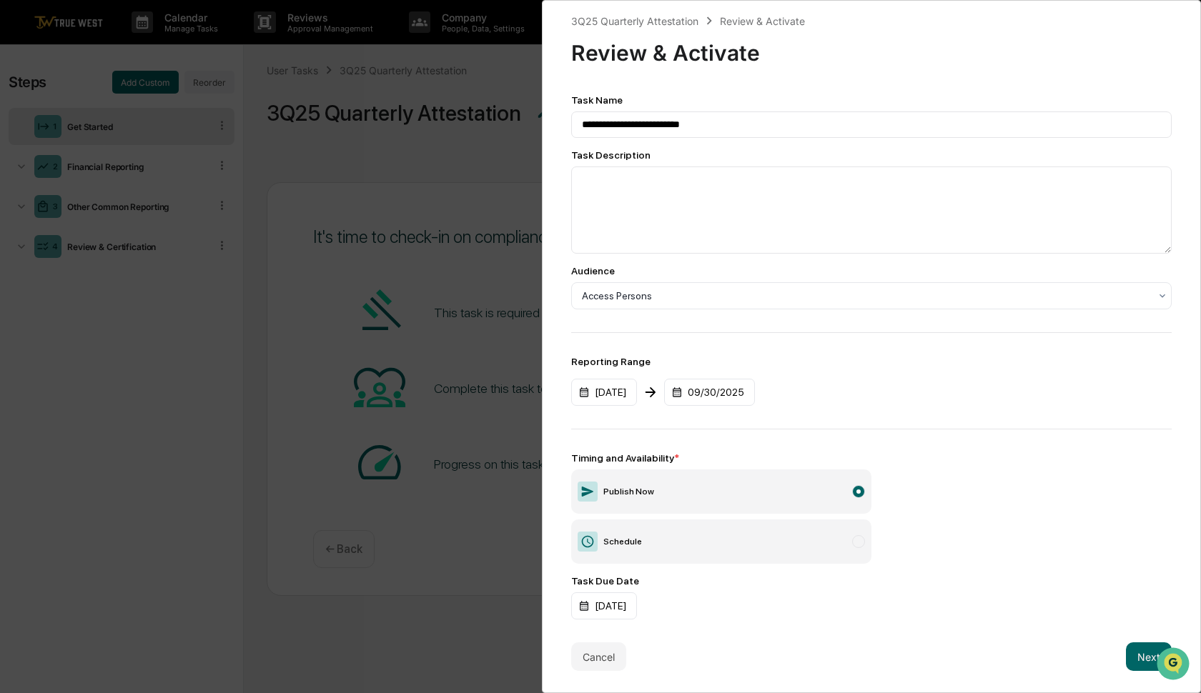
scroll to position [4, 0]
click at [1136, 664] on button "Next" at bounding box center [1149, 657] width 46 height 29
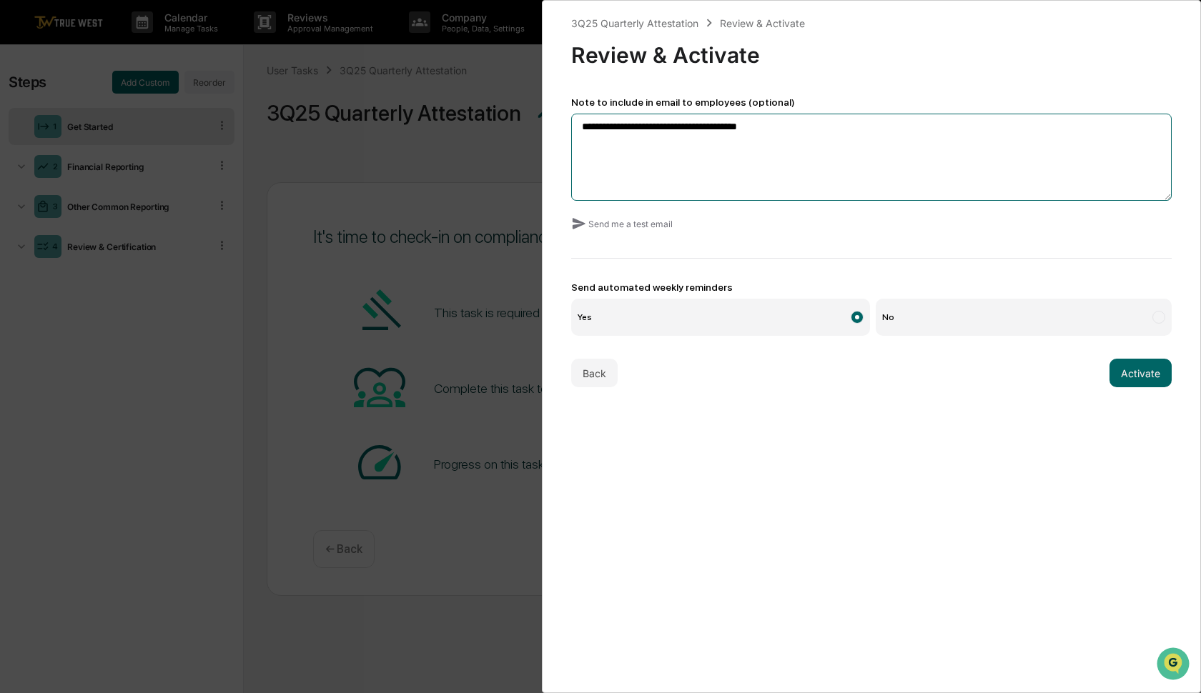
click at [784, 137] on textarea "**********" at bounding box center [871, 157] width 600 height 87
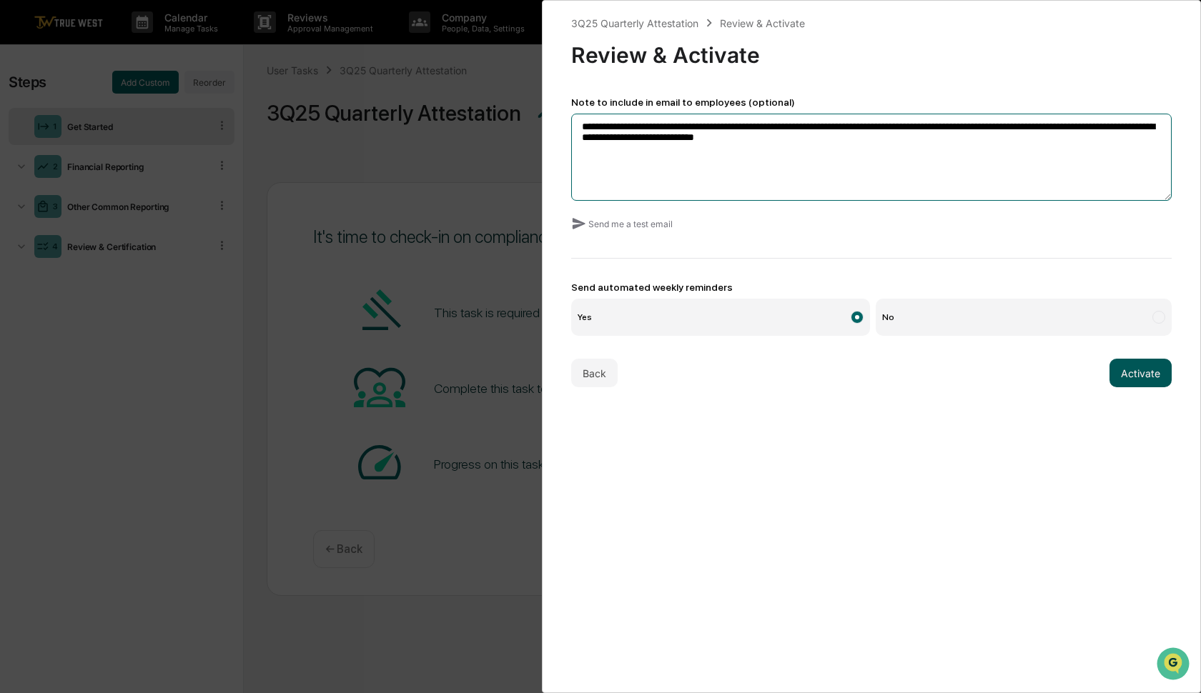
type textarea "**********"
click at [1141, 380] on button "Activate" at bounding box center [1140, 373] width 62 height 29
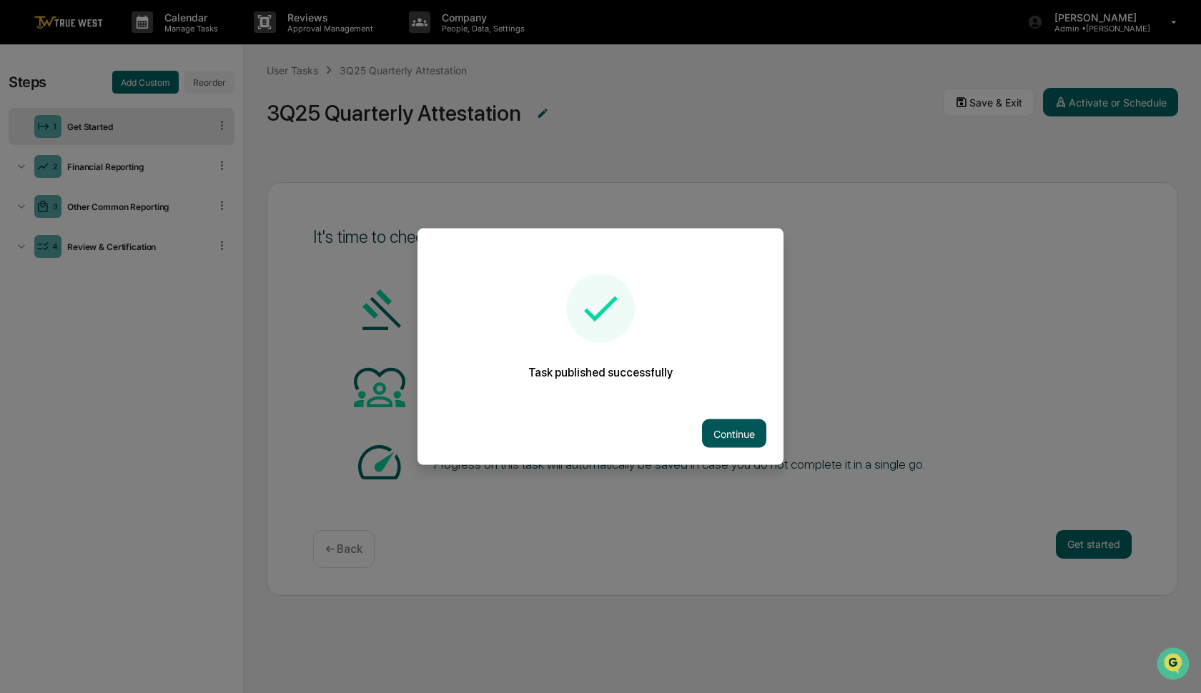
click at [731, 432] on button "Continue" at bounding box center [734, 434] width 64 height 29
